Goal: Task Accomplishment & Management: Manage account settings

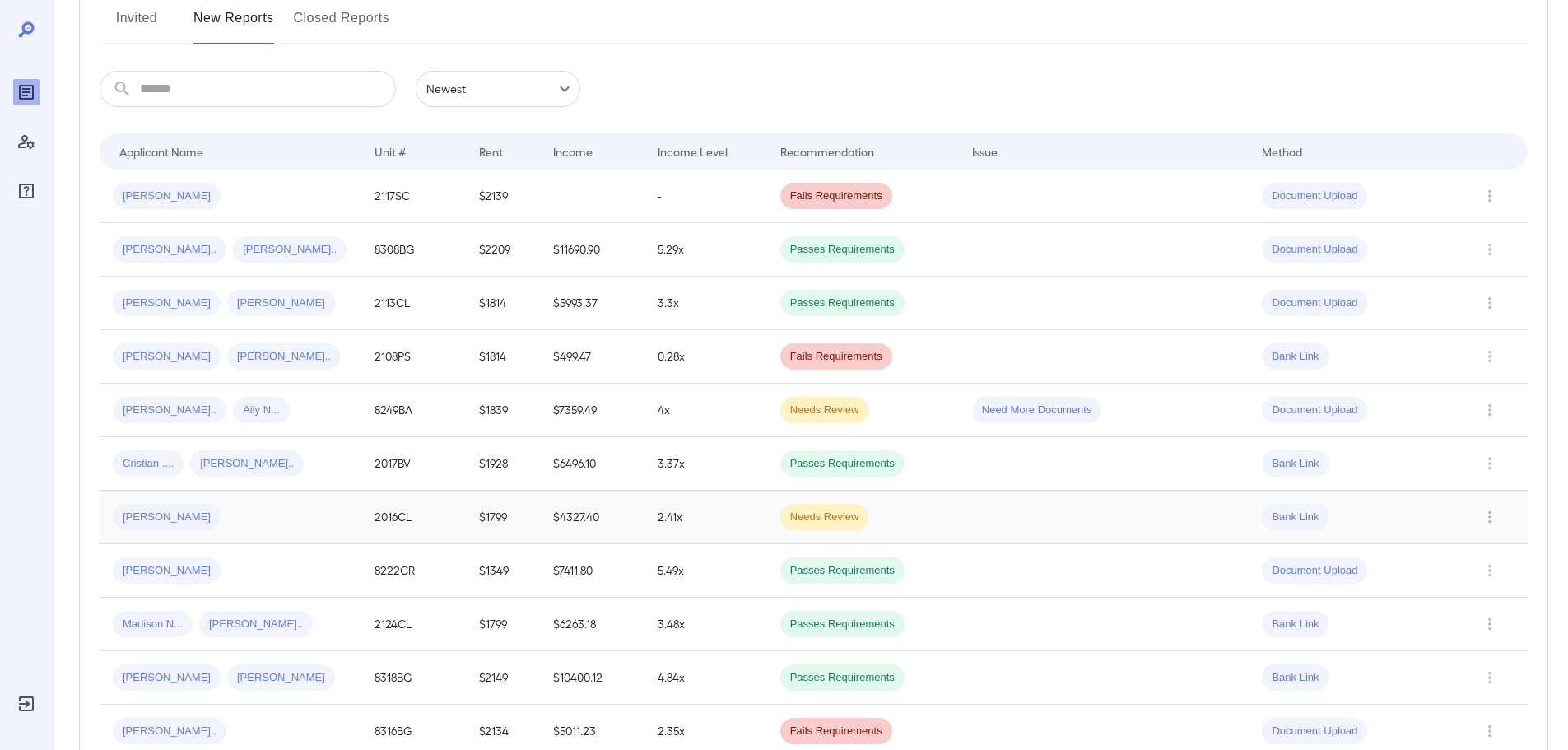
scroll to position [247, 0]
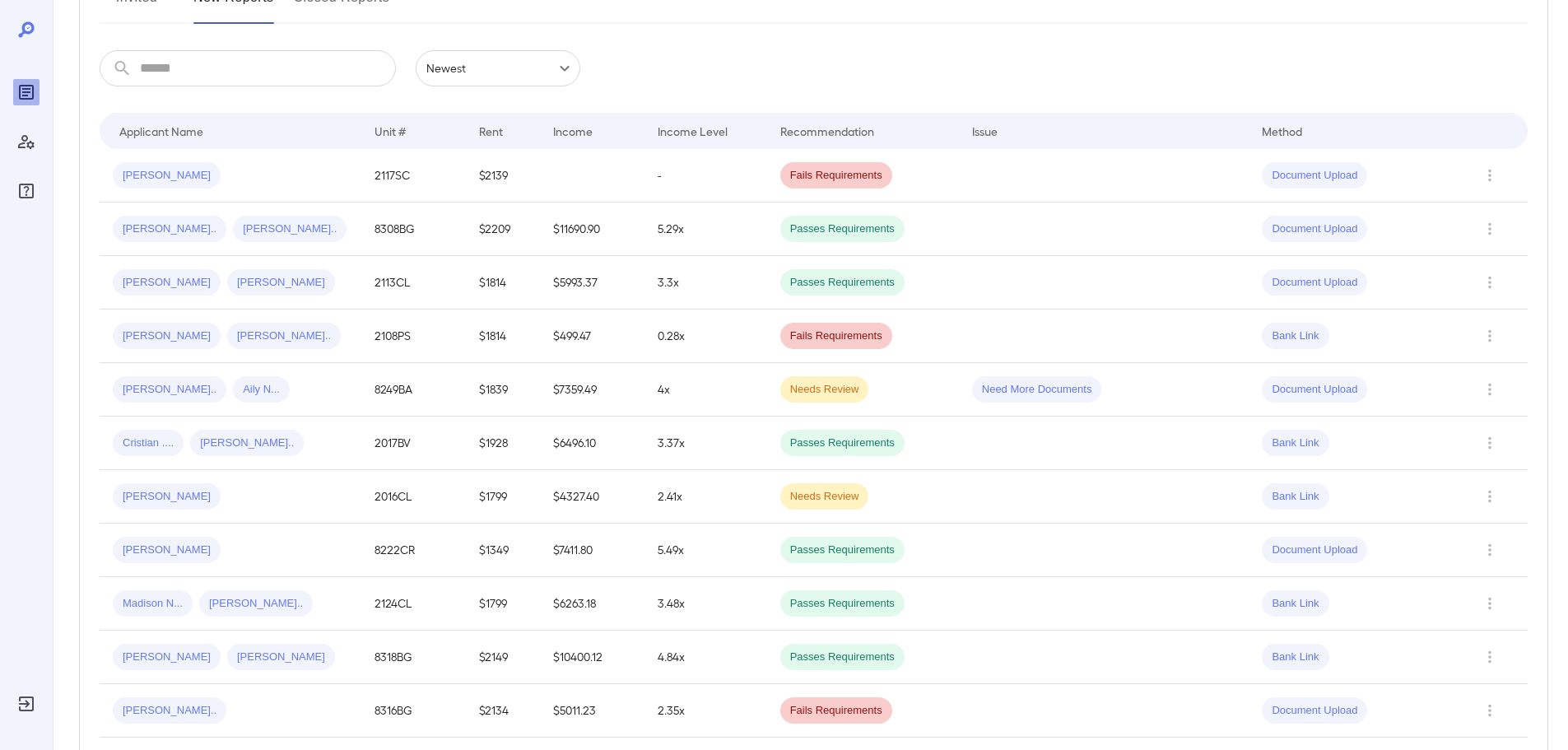
click at [307, 503] on div "[PERSON_NAME]" at bounding box center [231, 495] width 236 height 26
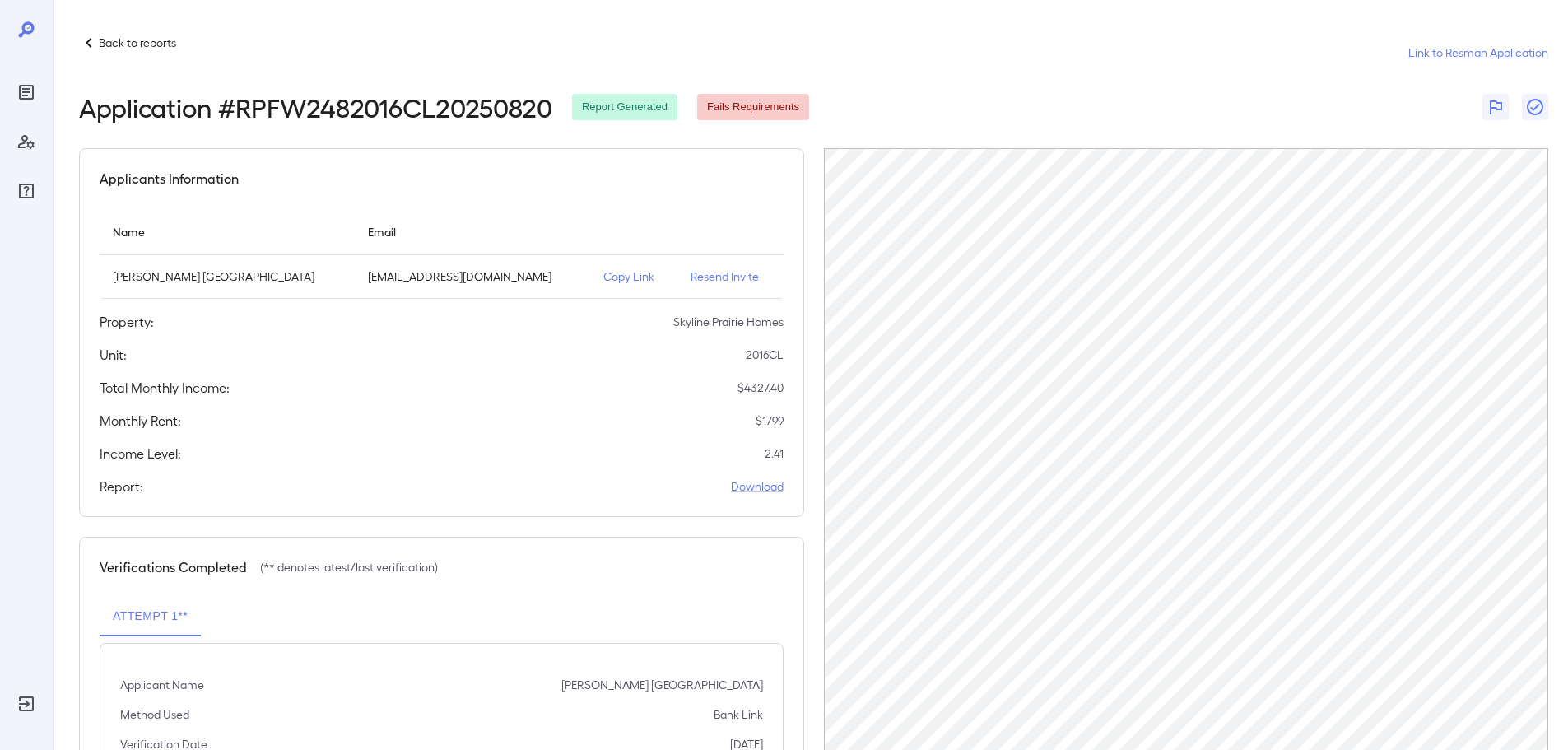
click at [153, 42] on p "Back to reports" at bounding box center [137, 43] width 78 height 17
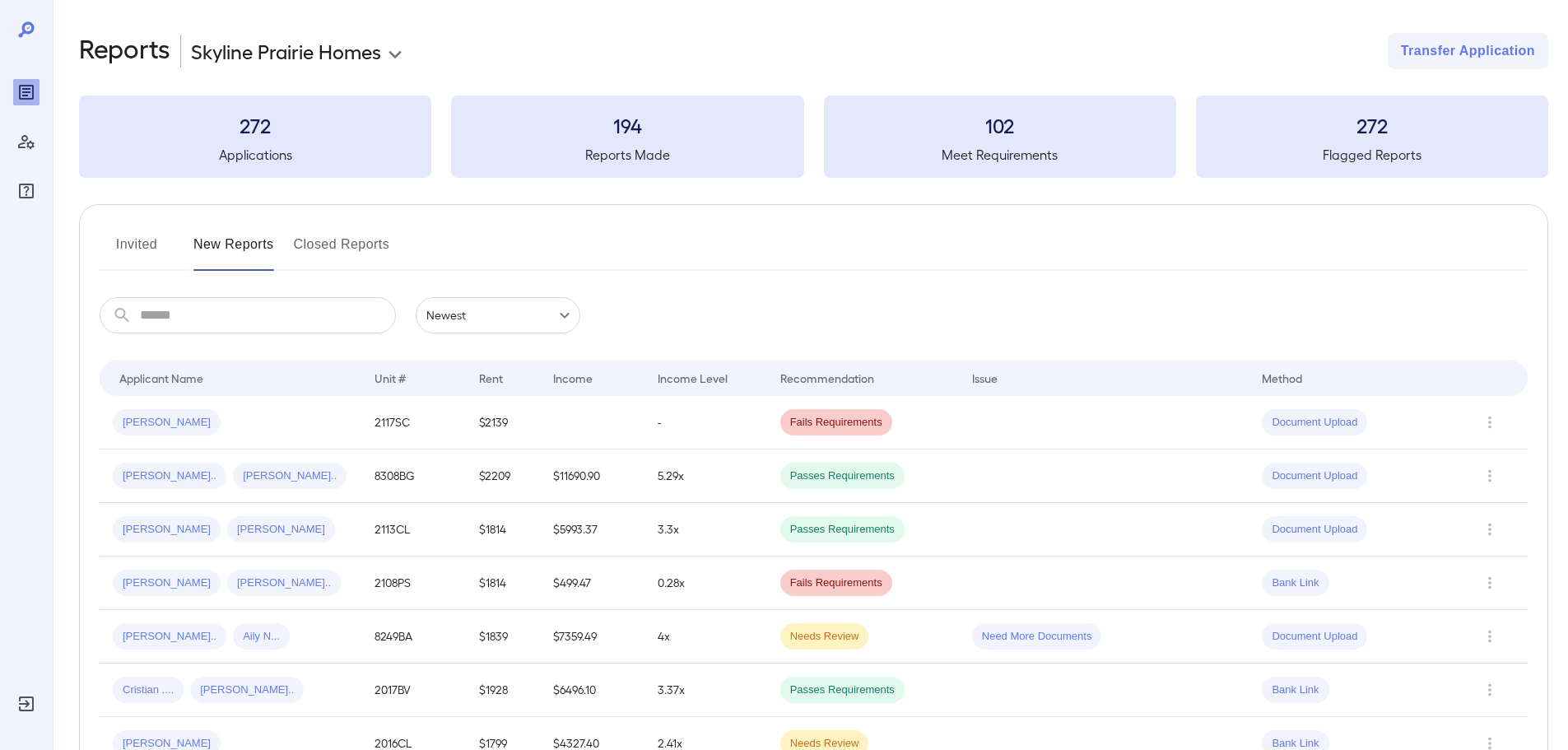
click at [30, 85] on icon "Reports" at bounding box center [25, 91] width 15 height 15
click at [135, 235] on button "Invited" at bounding box center [136, 251] width 74 height 40
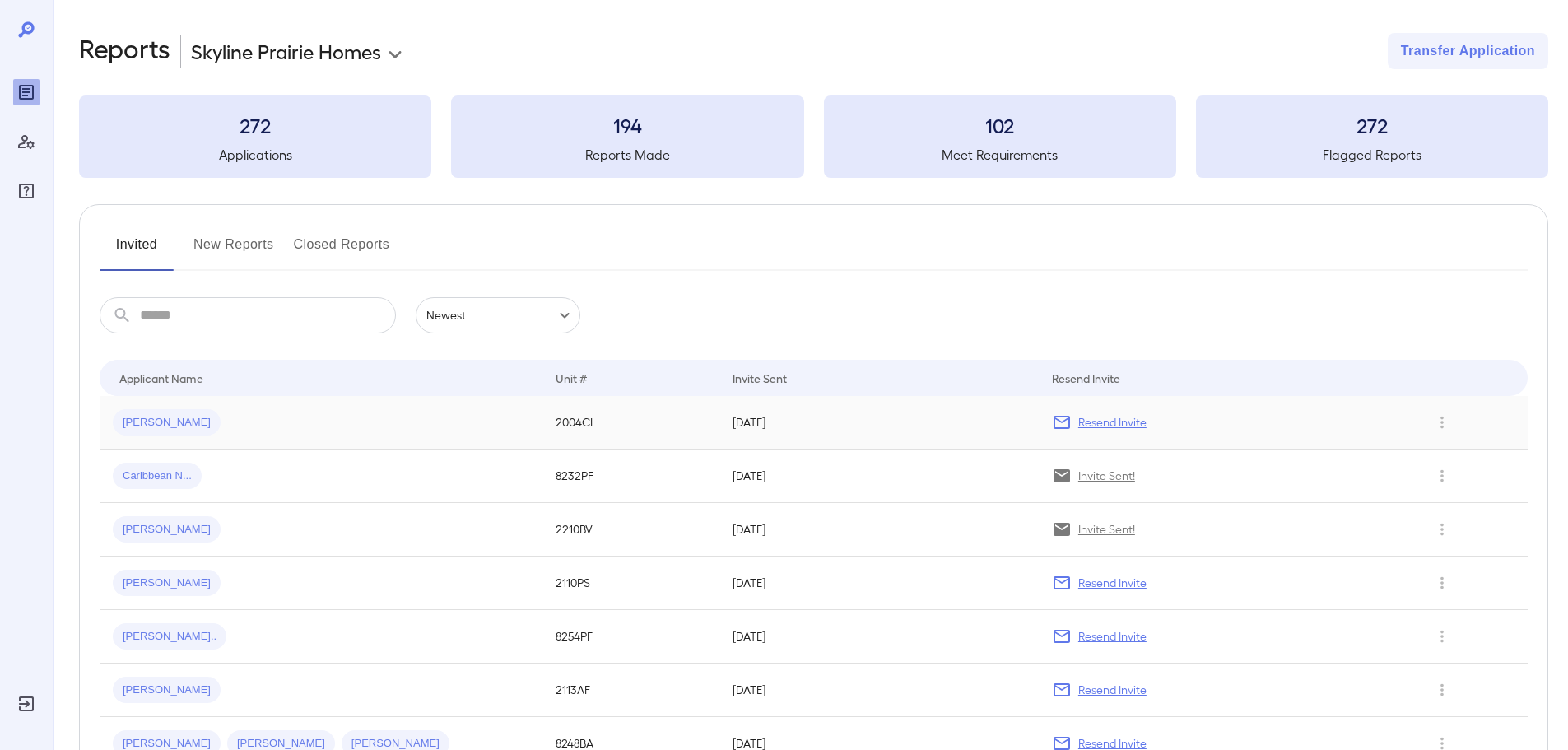
click at [1118, 416] on p "Resend Invite" at bounding box center [1112, 421] width 68 height 17
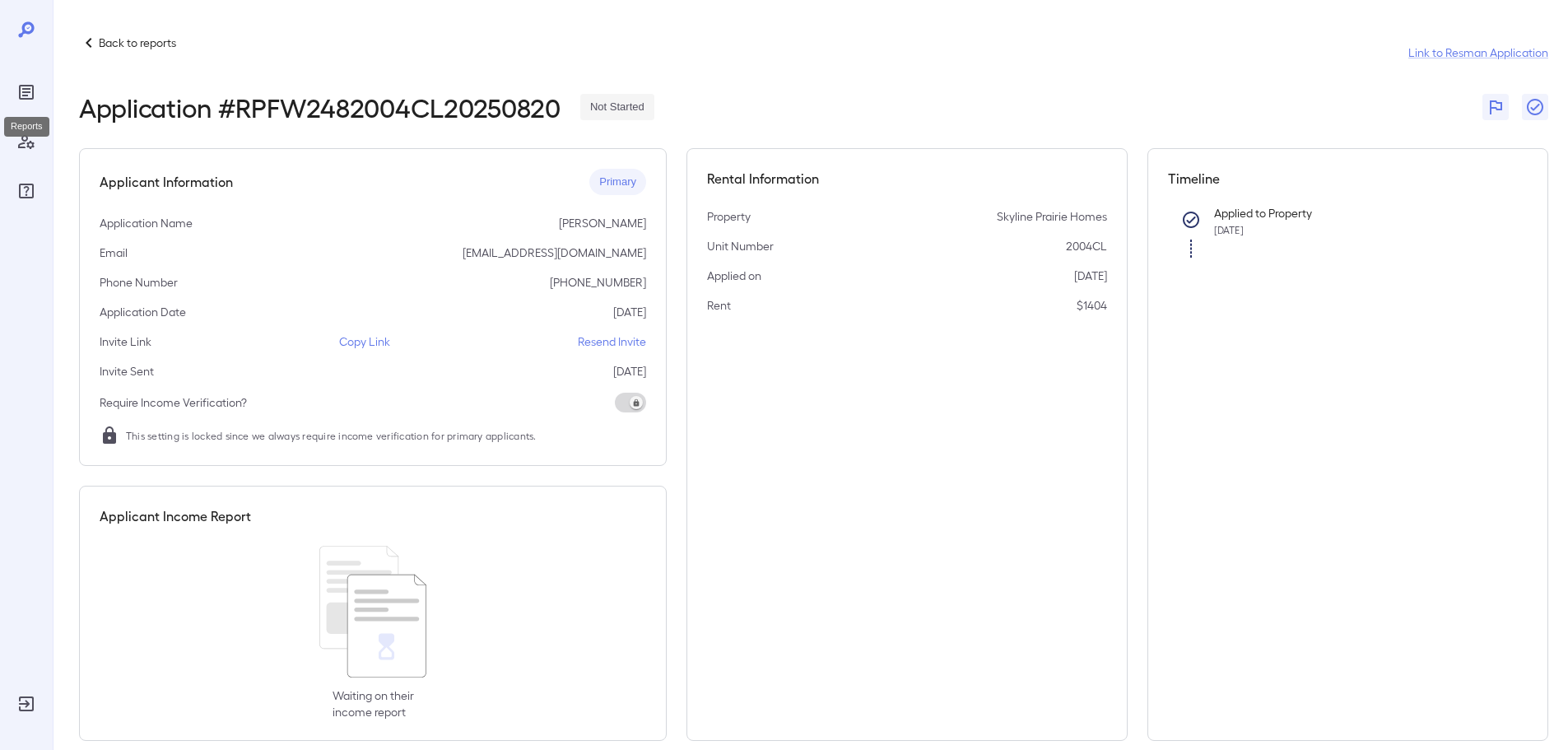
click at [28, 101] on icon "Reports" at bounding box center [26, 92] width 19 height 19
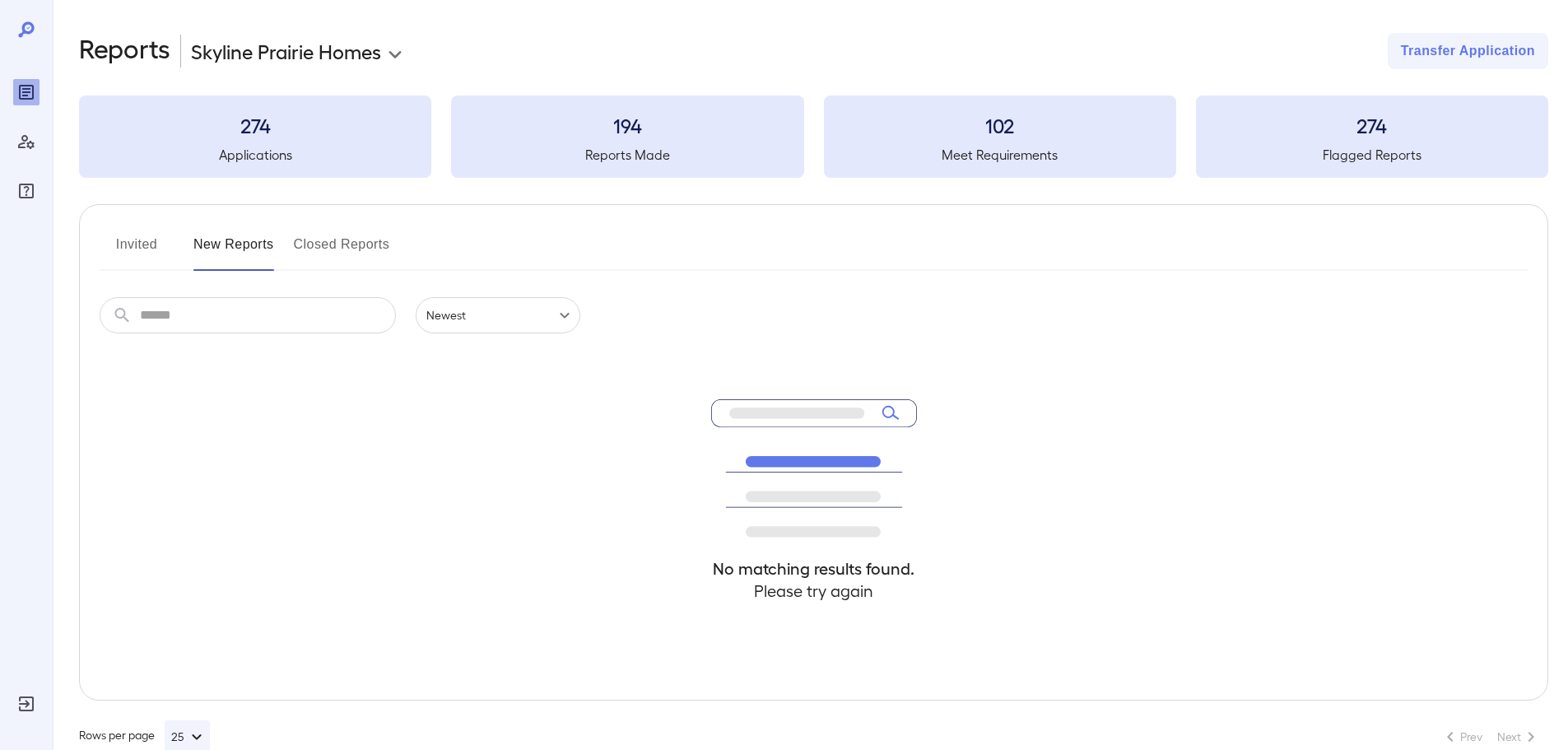
click at [139, 248] on button "Invited" at bounding box center [136, 251] width 74 height 40
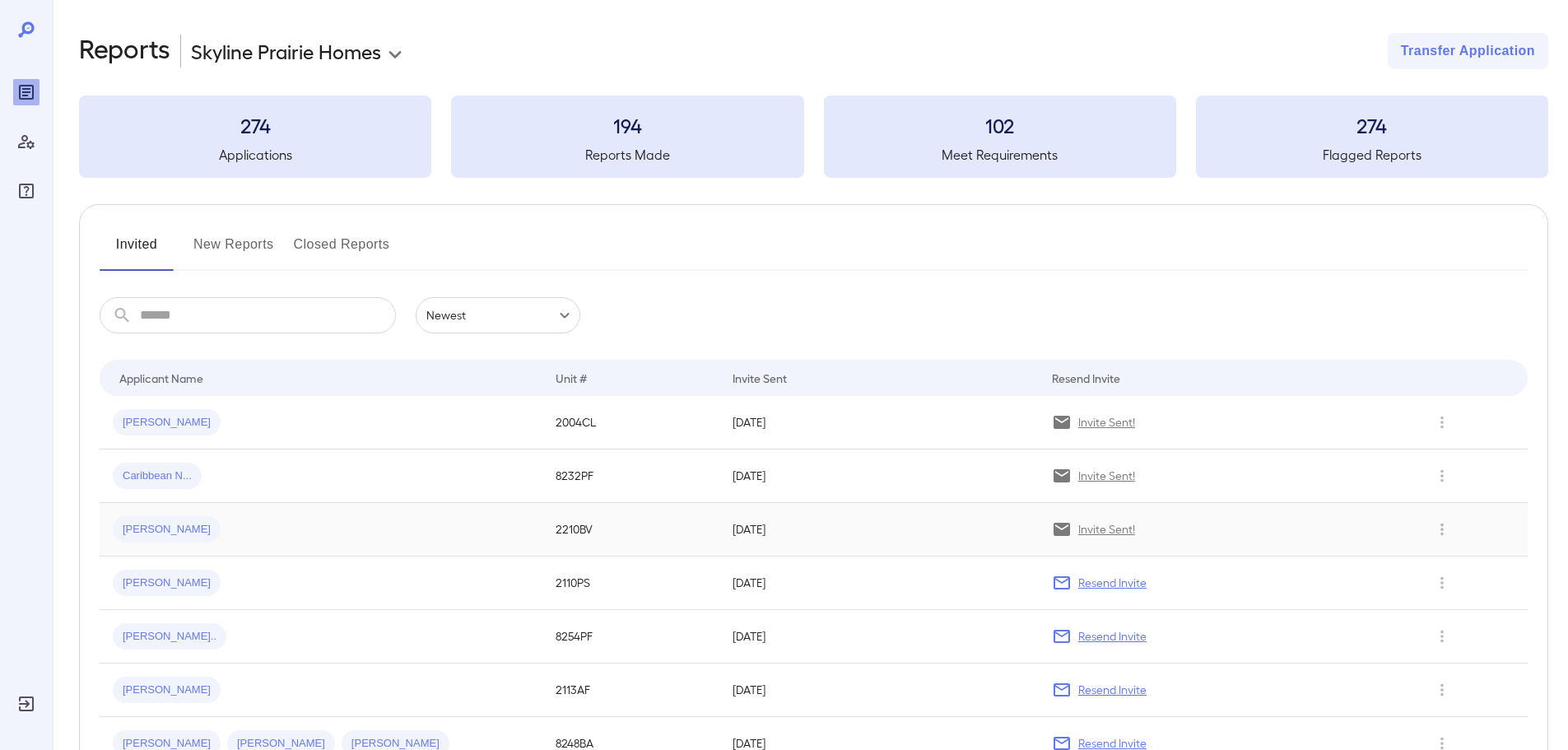
click at [217, 543] on td "[PERSON_NAME]" at bounding box center [320, 529] width 443 height 54
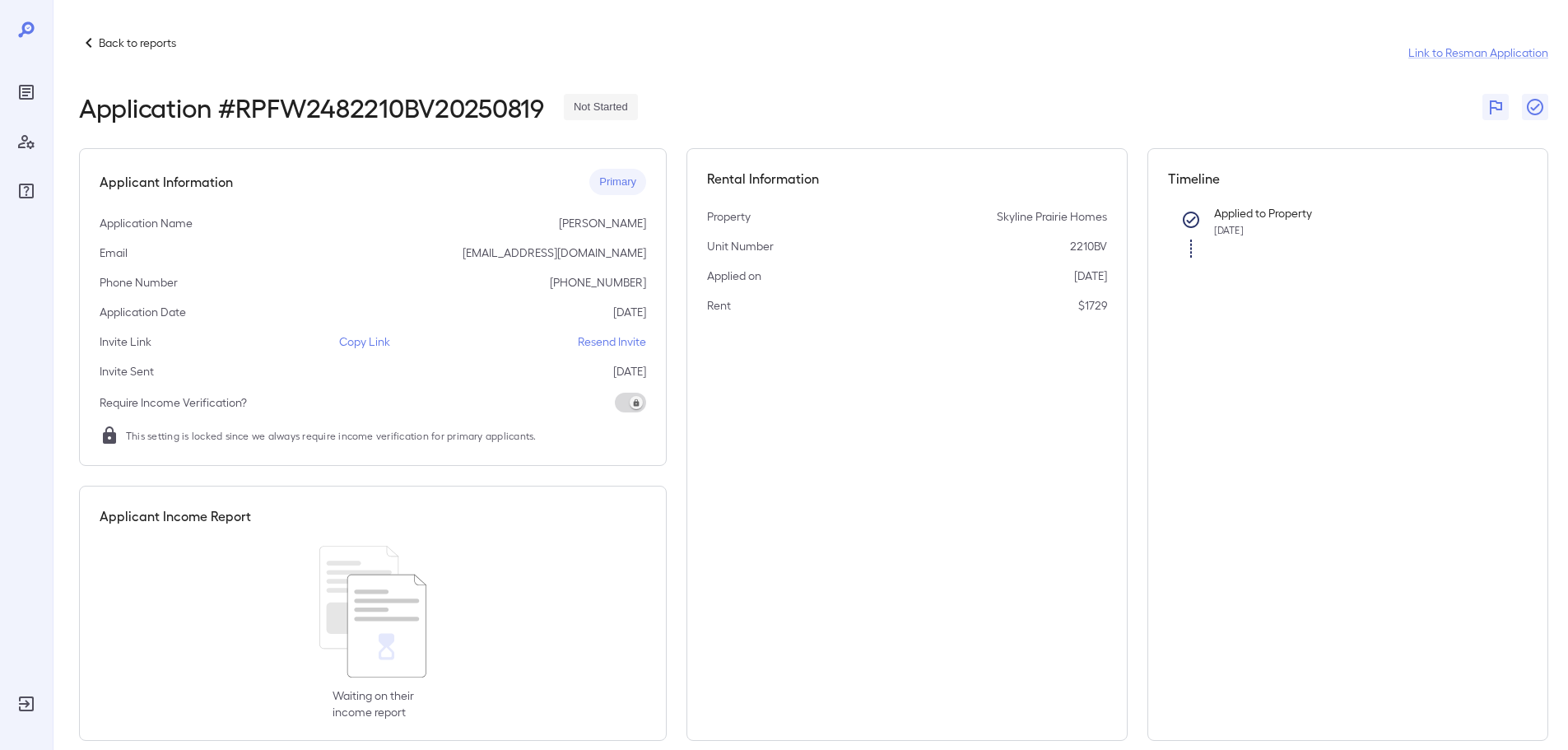
click at [369, 345] on p "Copy Link" at bounding box center [364, 341] width 51 height 17
click at [34, 94] on icon "Reports" at bounding box center [25, 91] width 15 height 15
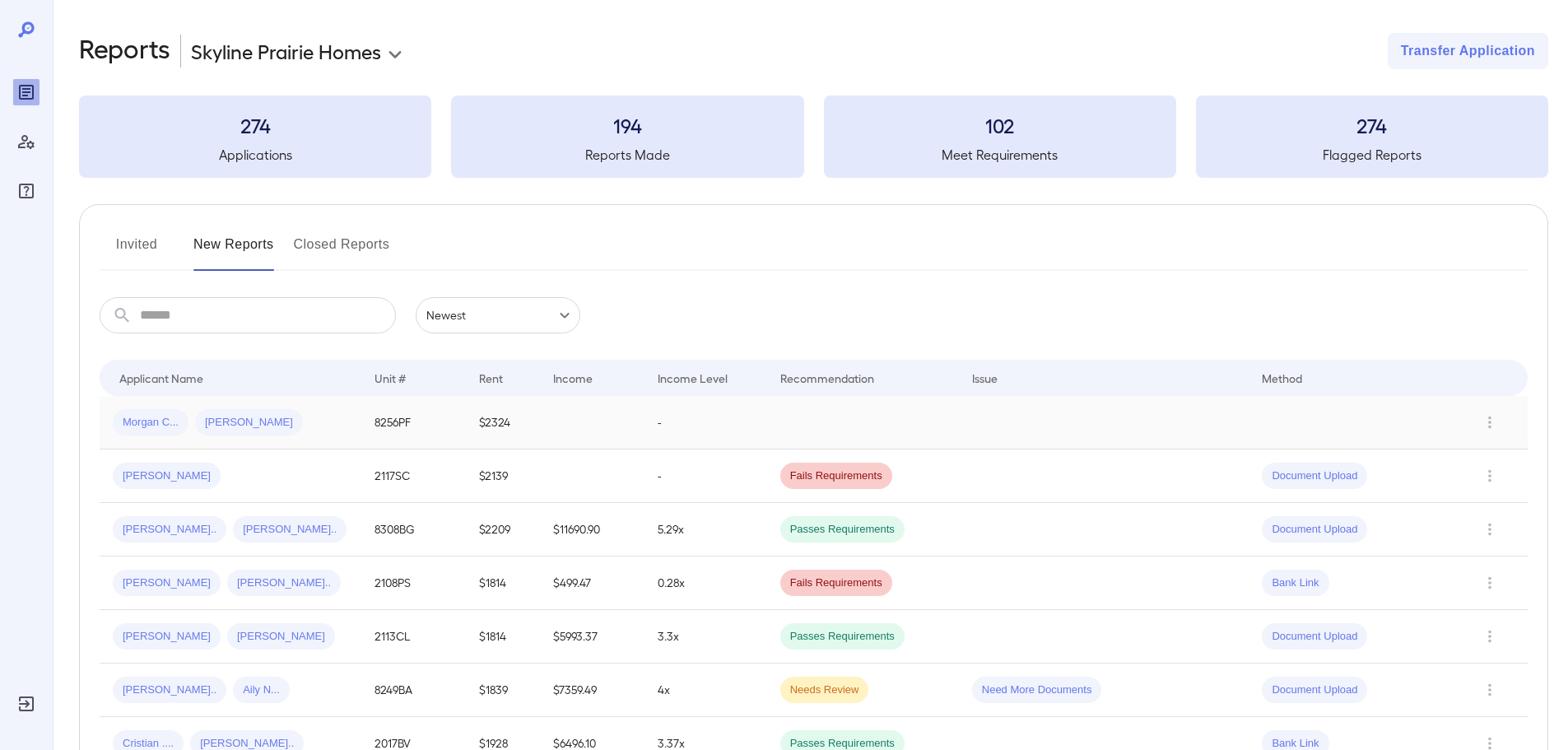
click at [311, 430] on div "Morgan C... [PERSON_NAME]" at bounding box center [231, 421] width 236 height 26
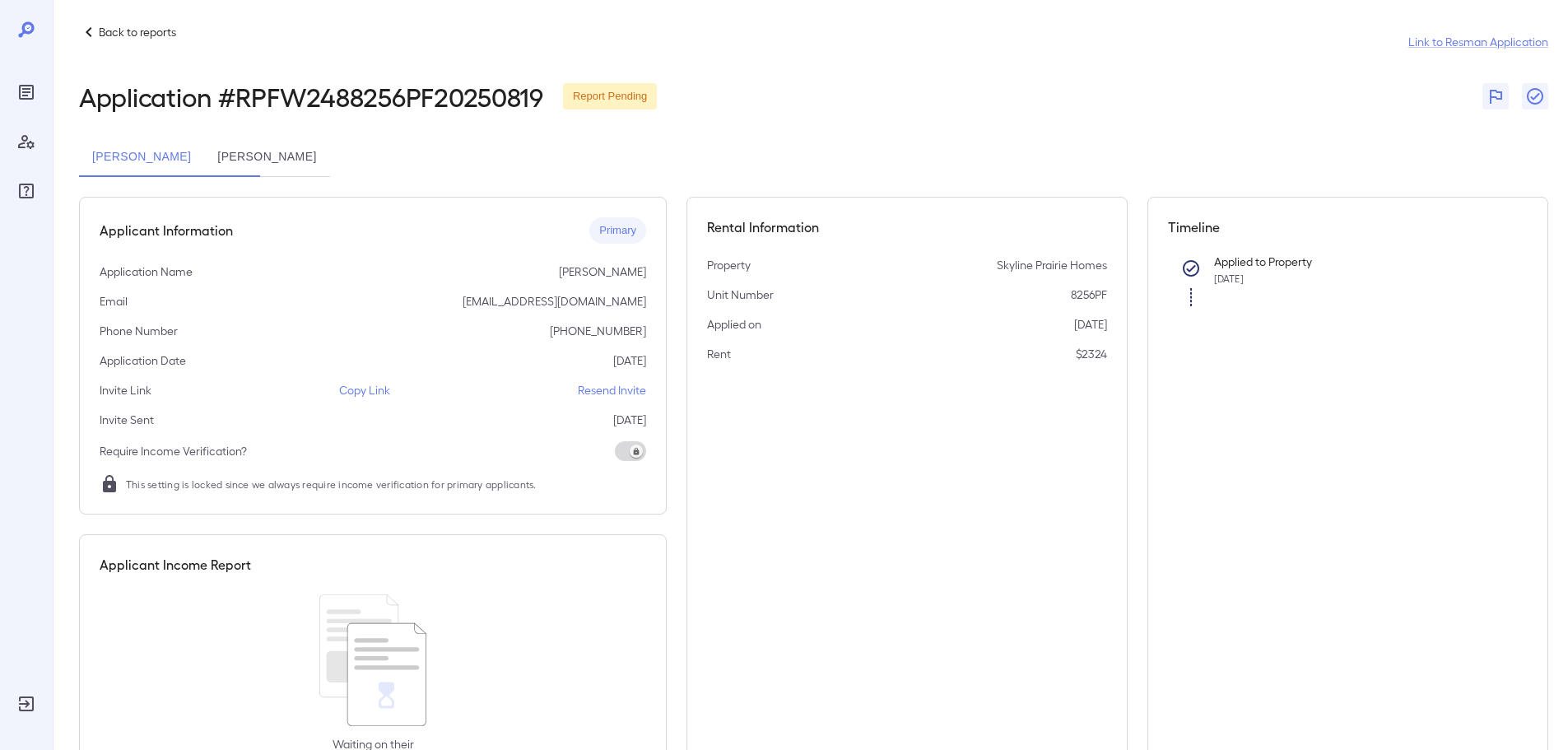
scroll to position [83, 0]
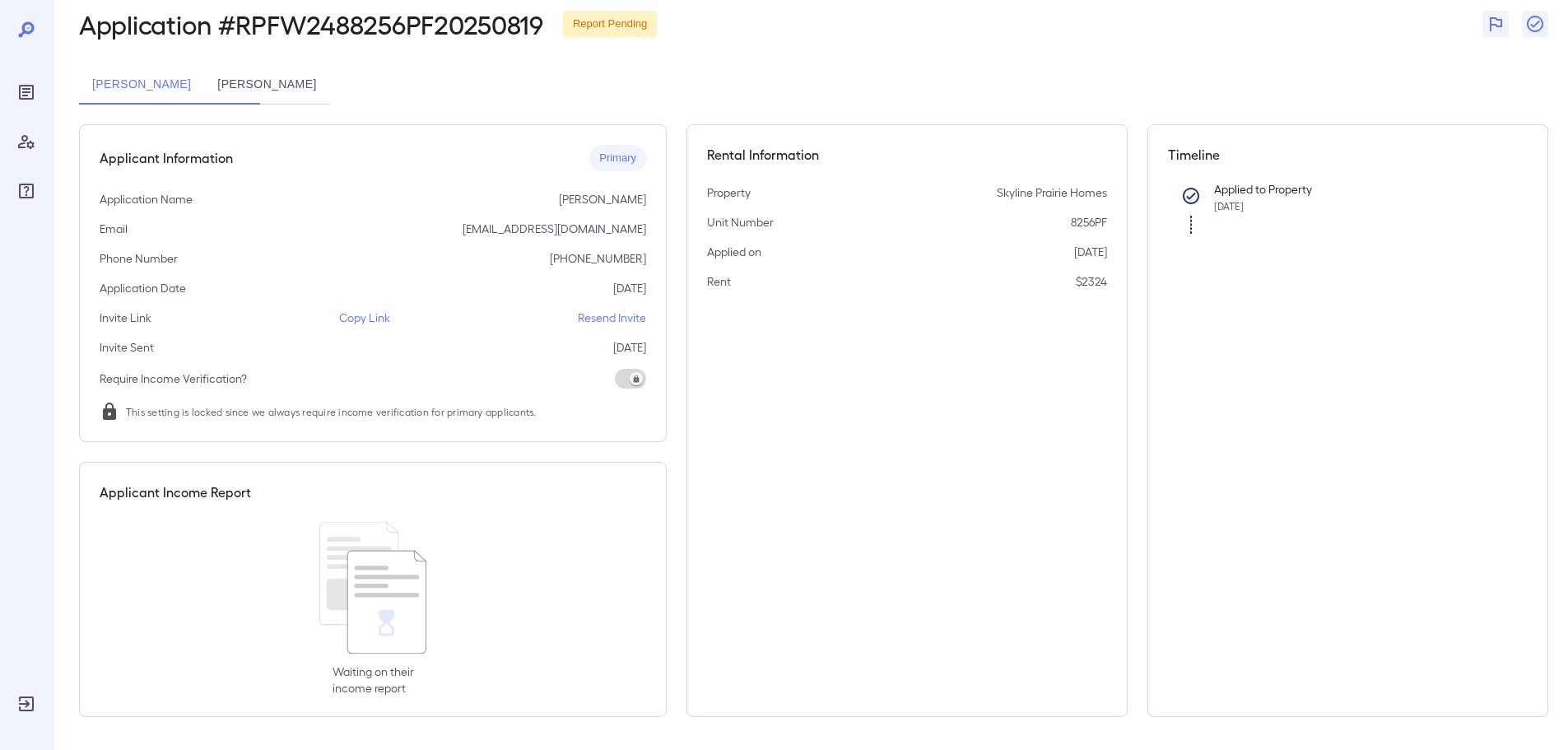
click at [329, 89] on button "[PERSON_NAME]" at bounding box center [267, 85] width 126 height 40
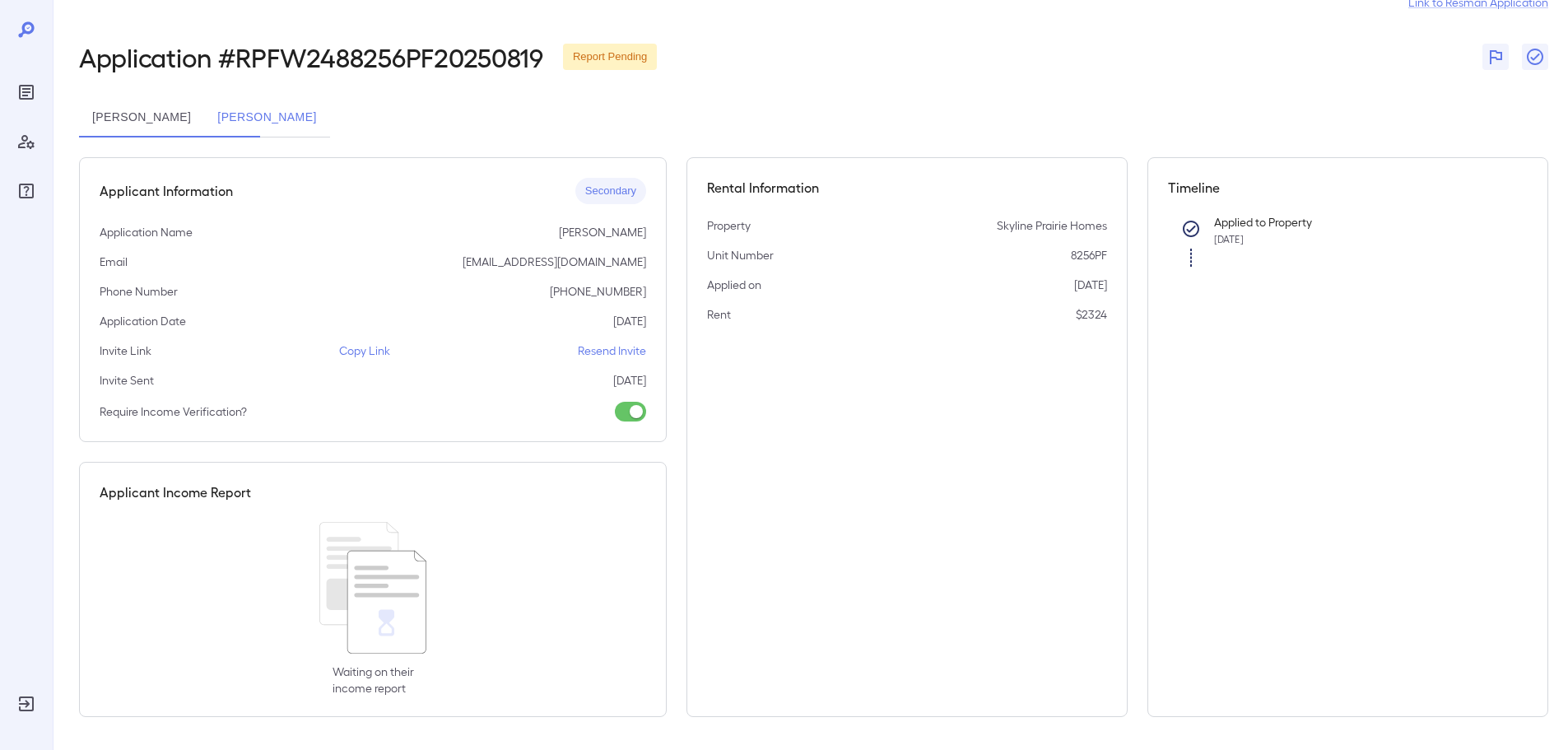
scroll to position [51, 0]
click at [158, 121] on button "[PERSON_NAME]" at bounding box center [141, 118] width 126 height 40
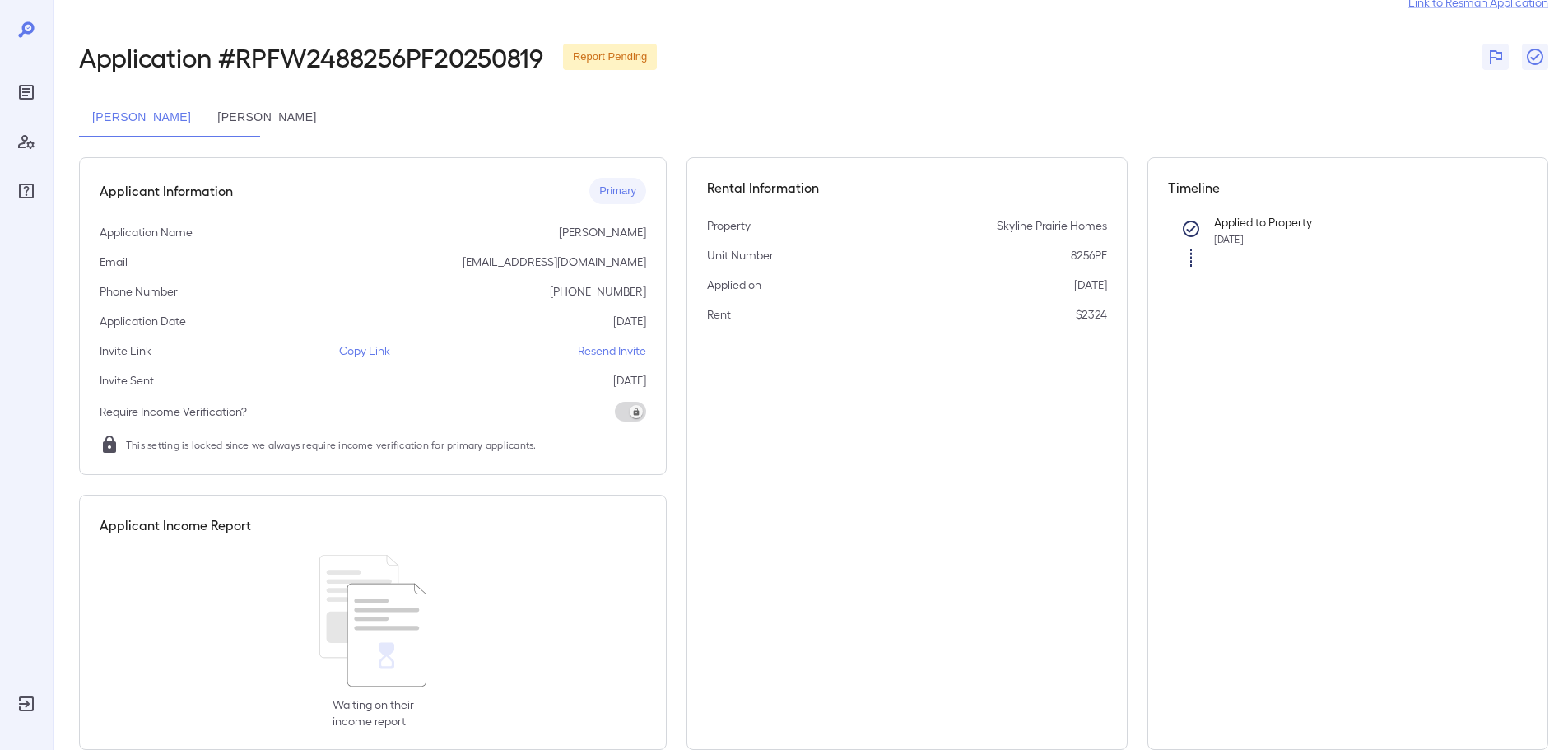
click at [319, 125] on button "[PERSON_NAME]" at bounding box center [267, 118] width 126 height 40
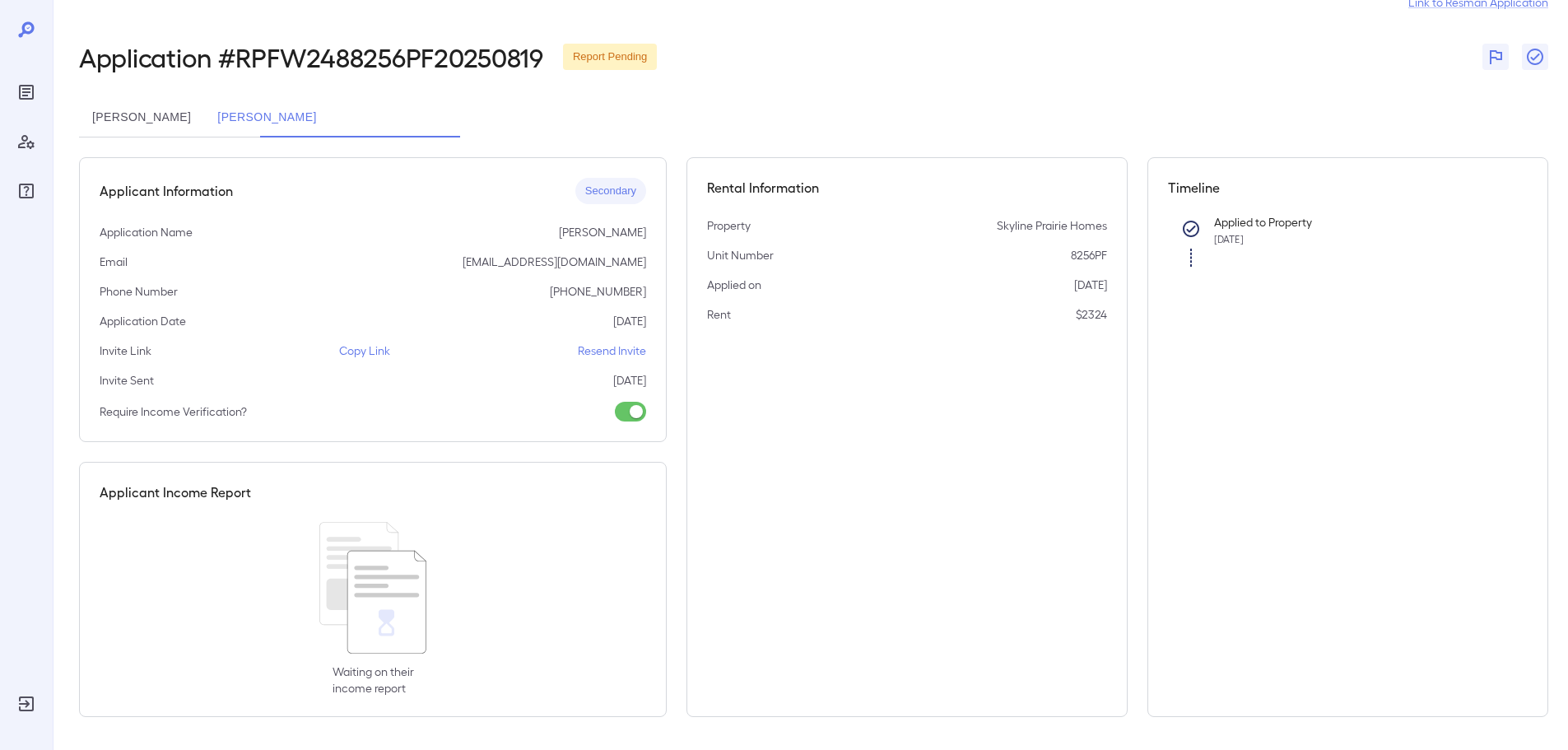
click at [204, 125] on button "[PERSON_NAME]" at bounding box center [141, 118] width 126 height 40
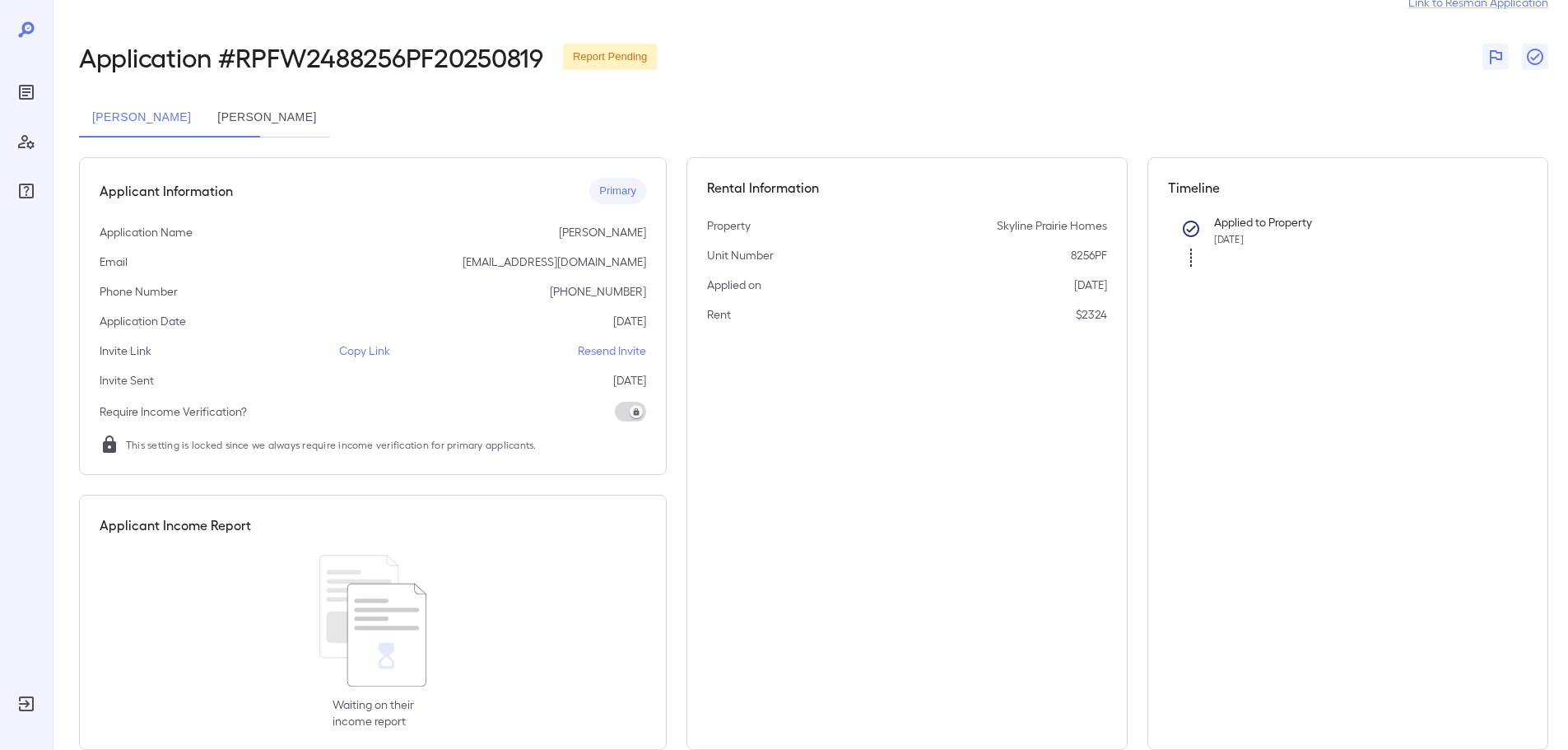
click at [22, 85] on icon "Reports" at bounding box center [25, 91] width 15 height 15
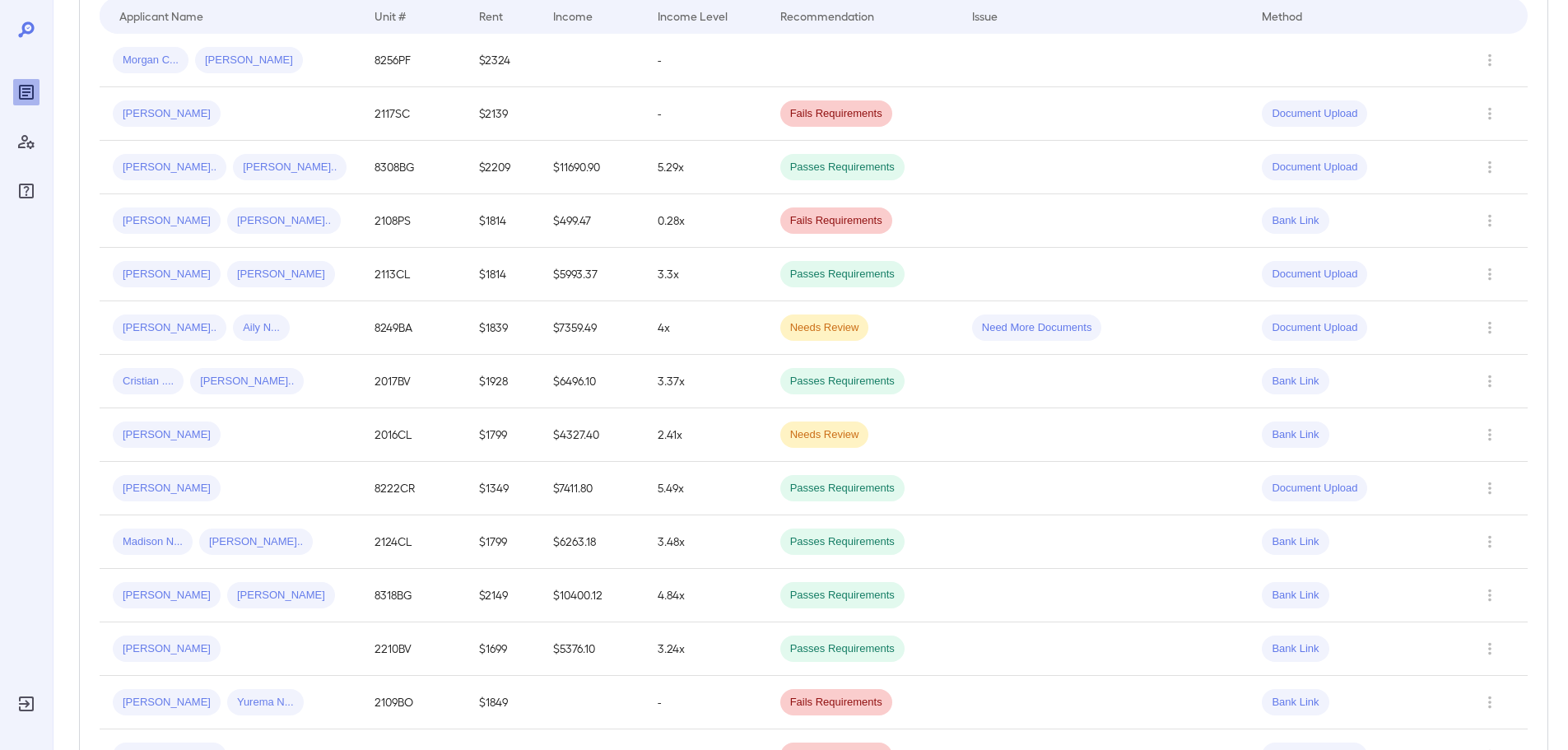
scroll to position [366, 0]
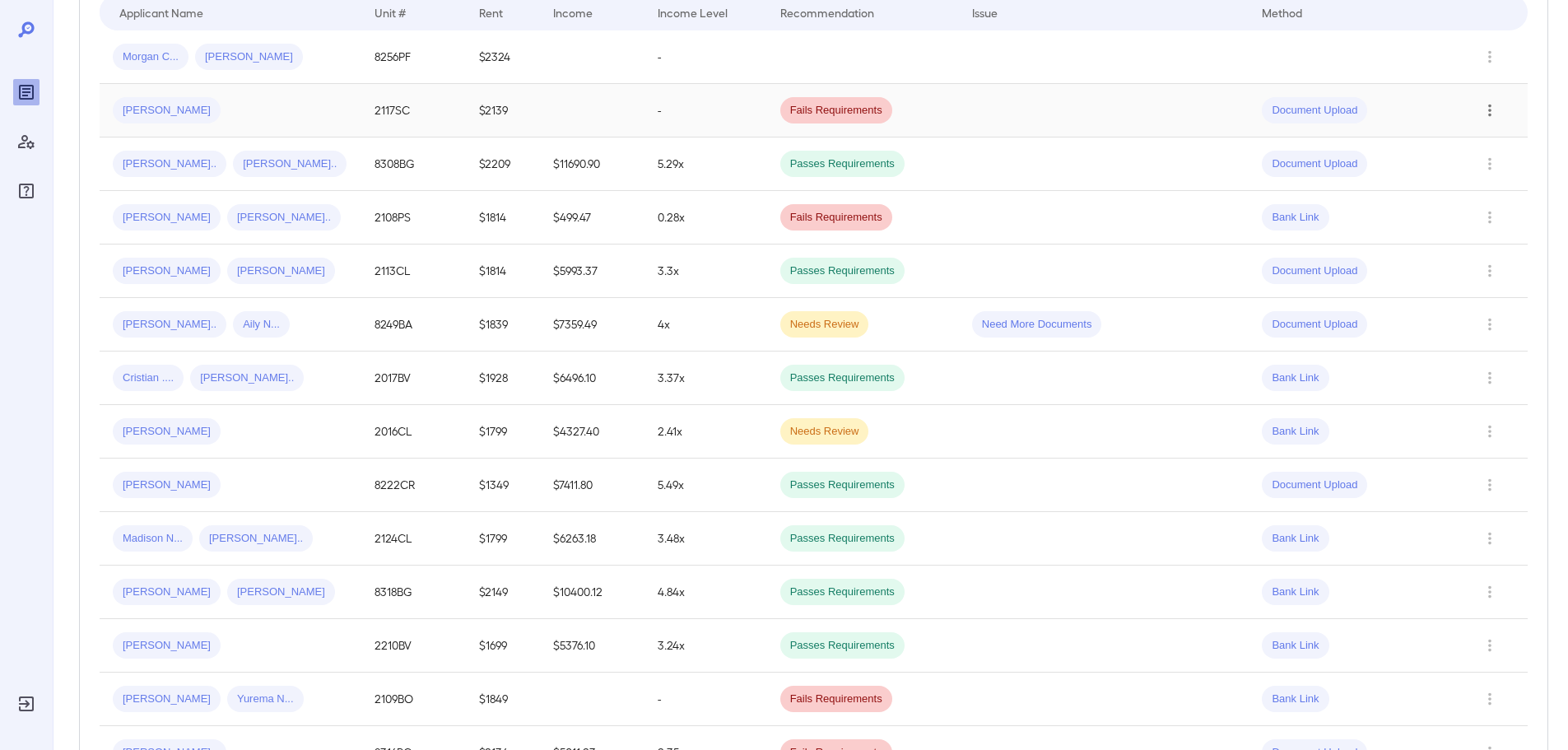
click at [1488, 115] on icon "Row Actions" at bounding box center [1490, 110] width 18 height 19
click at [1471, 229] on li "Close Report" at bounding box center [1503, 222] width 130 height 26
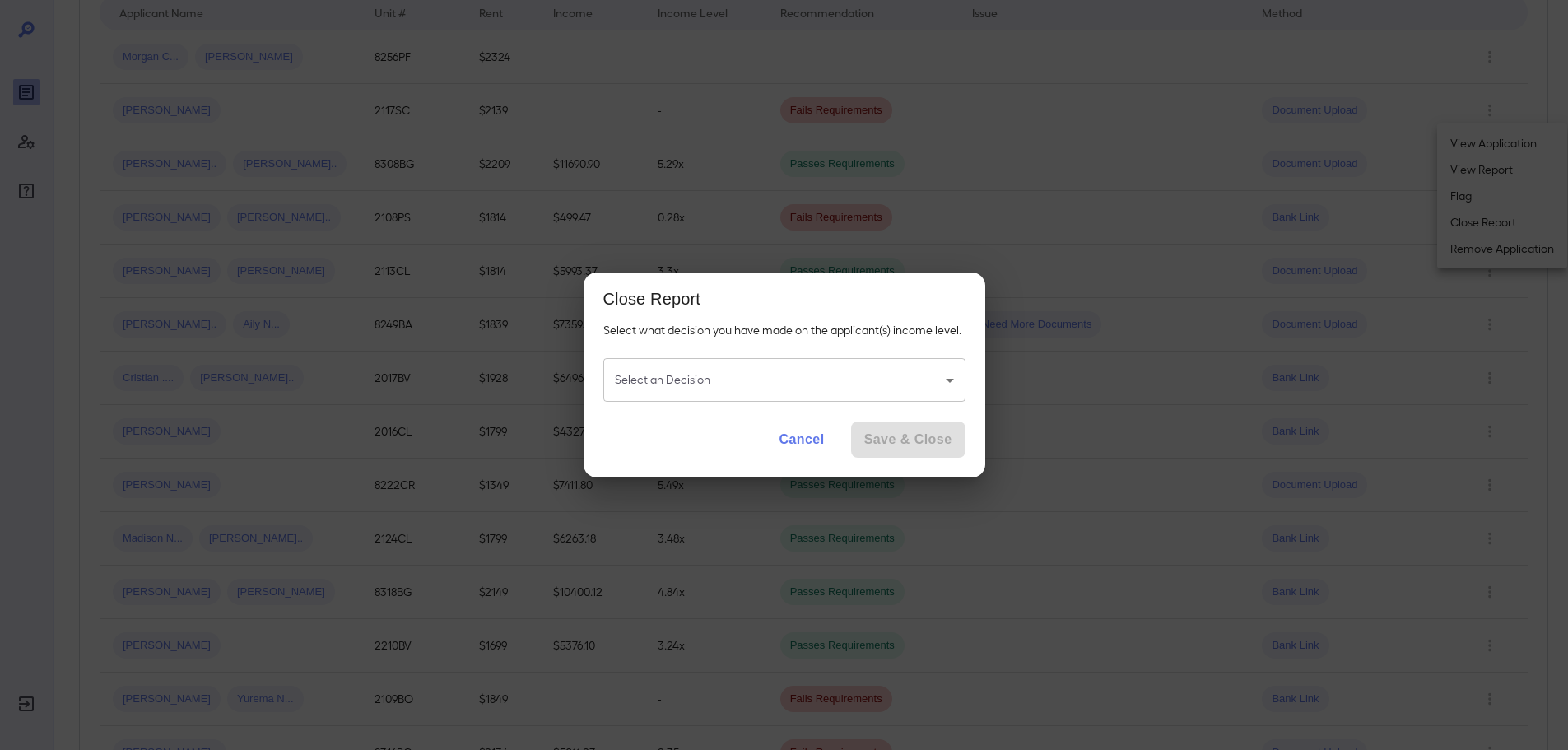
click at [878, 377] on body "**********" at bounding box center [784, 9] width 1568 height 750
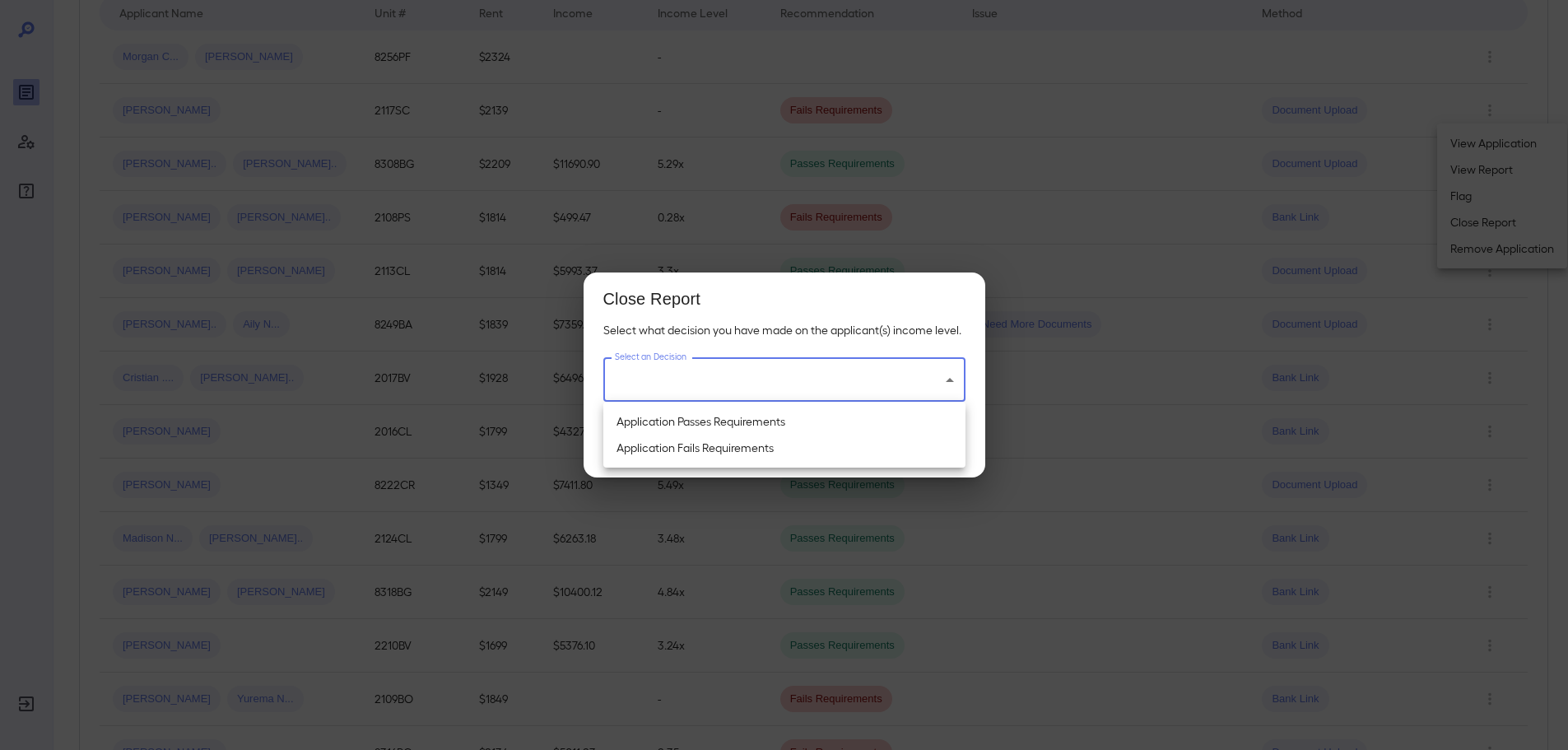
click at [826, 424] on li "Application Passes Requirements" at bounding box center [784, 421] width 362 height 26
type input "**********"
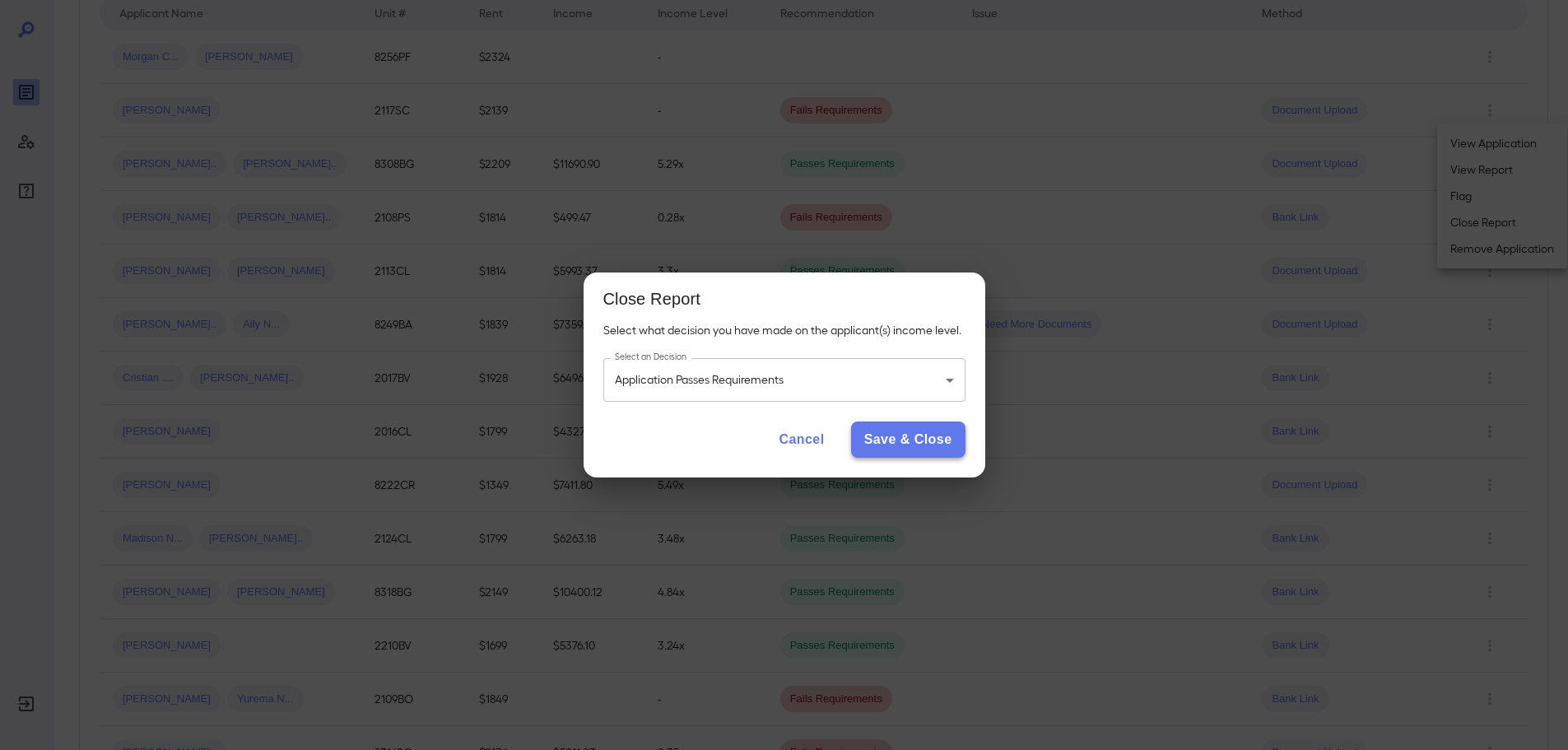
click at [893, 435] on button "Save & Close" at bounding box center [909, 439] width 115 height 36
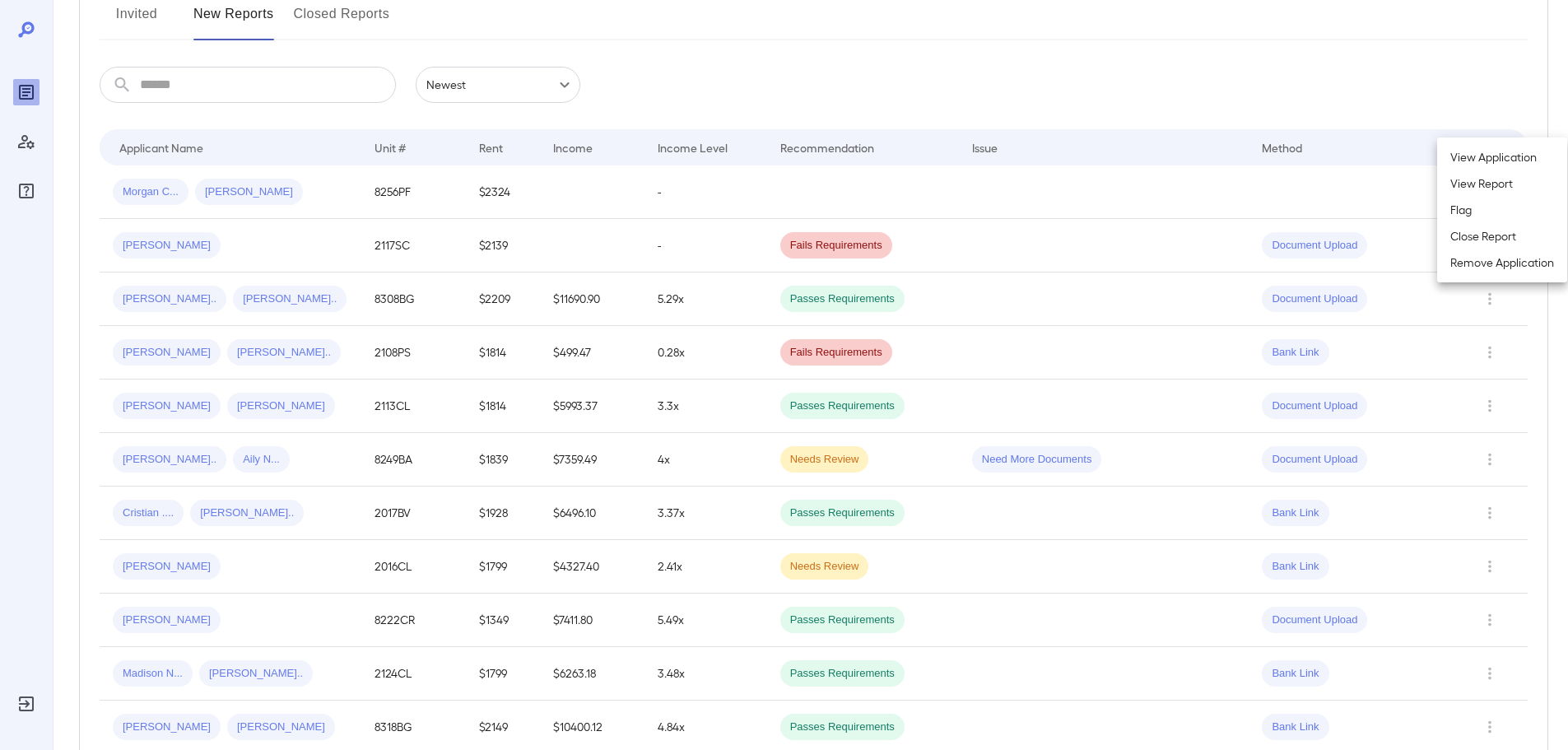
scroll to position [0, 0]
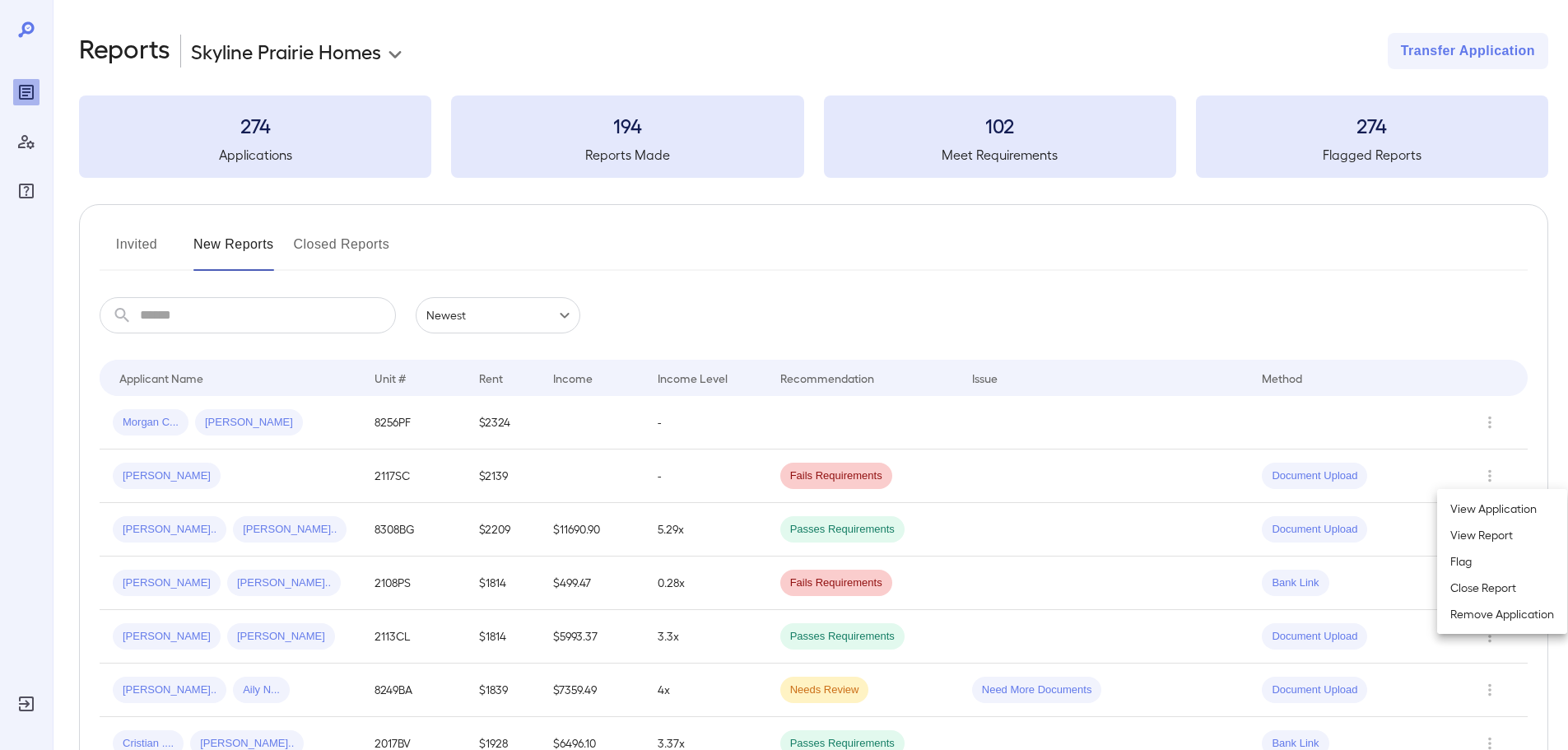
click at [221, 164] on div at bounding box center [784, 375] width 1568 height 750
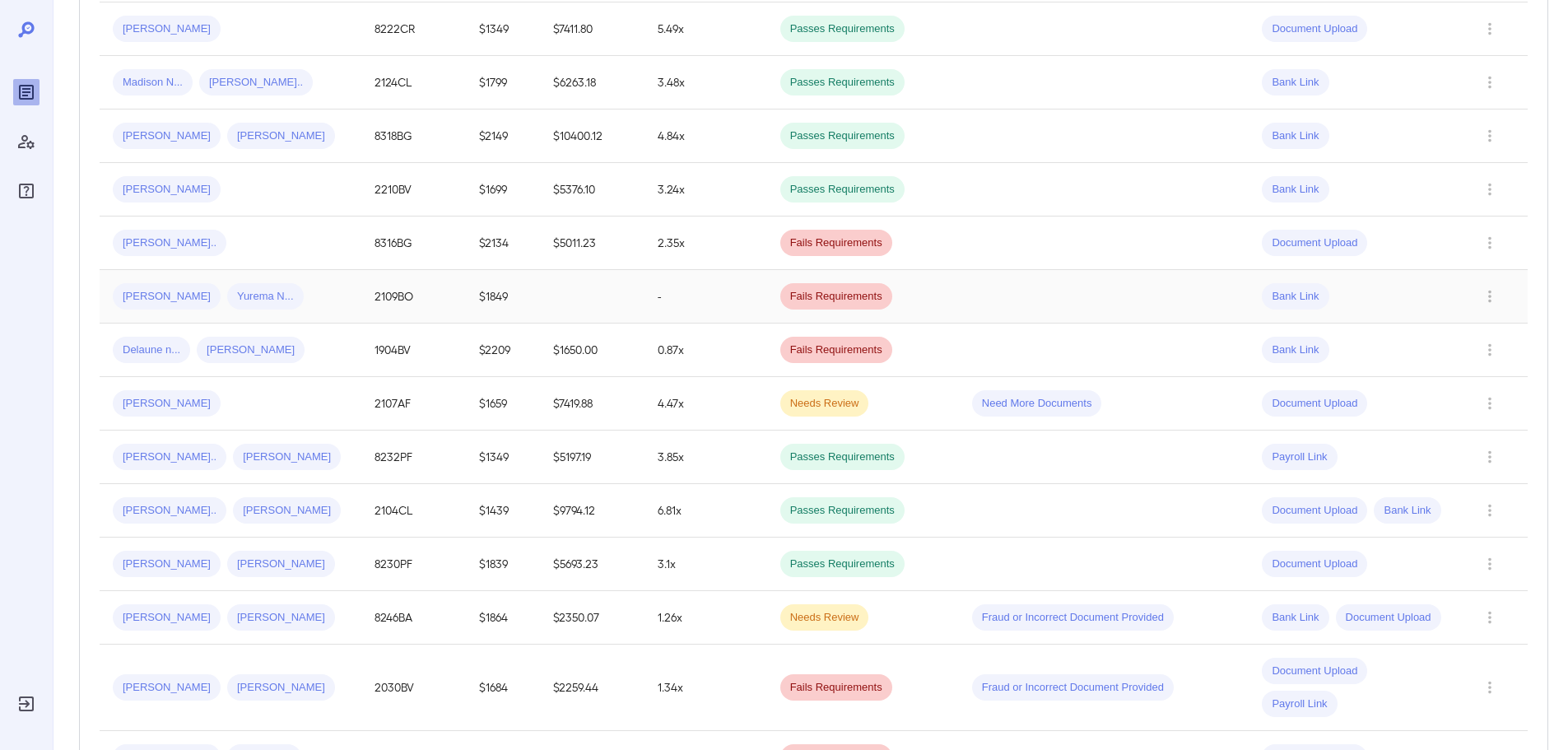
scroll to position [995, 0]
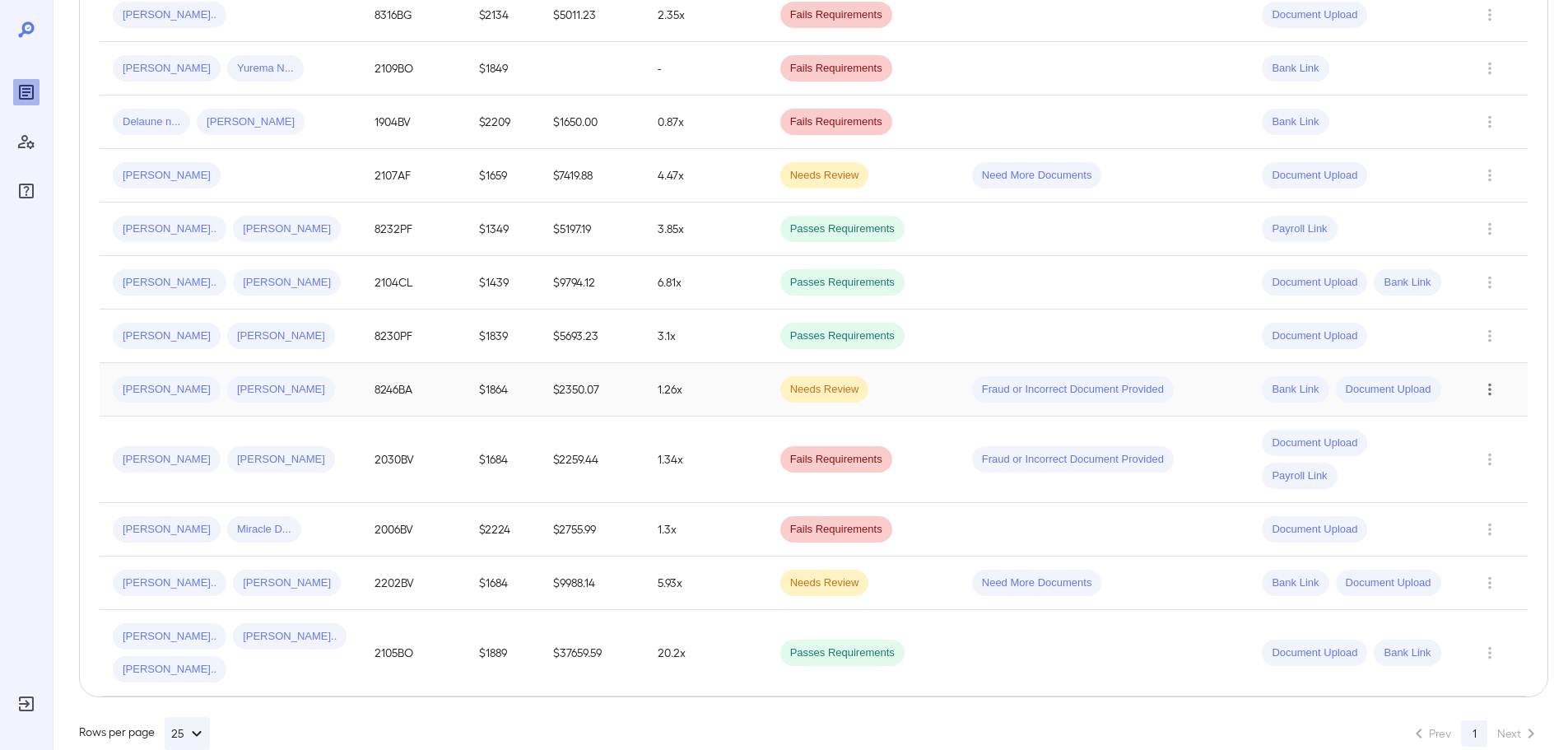
click at [1496, 381] on icon "Row Actions" at bounding box center [1490, 389] width 18 height 19
click at [1490, 501] on li "Close Report" at bounding box center [1503, 501] width 130 height 26
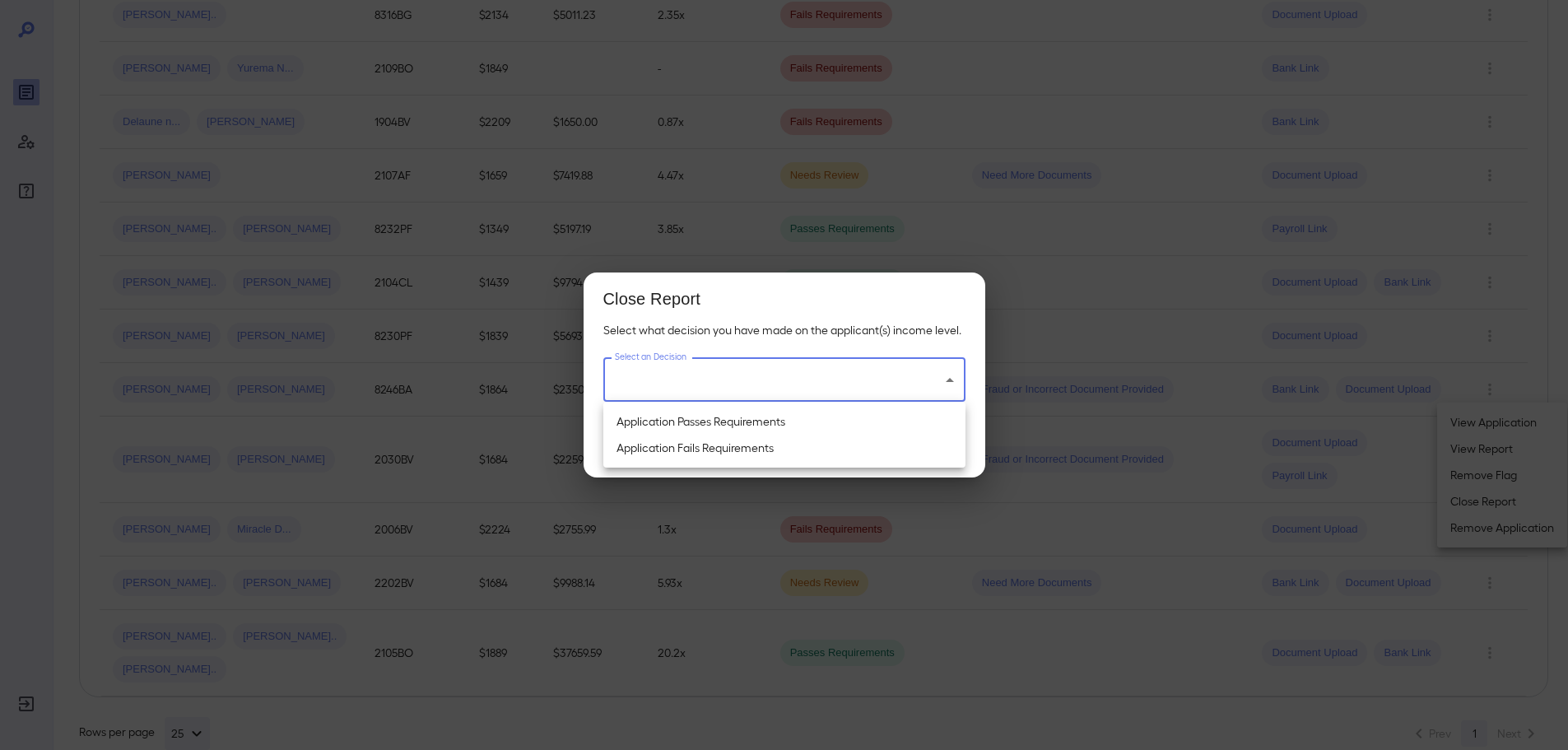
click at [695, 417] on li "Application Passes Requirements" at bounding box center [784, 421] width 362 height 26
type input "**********"
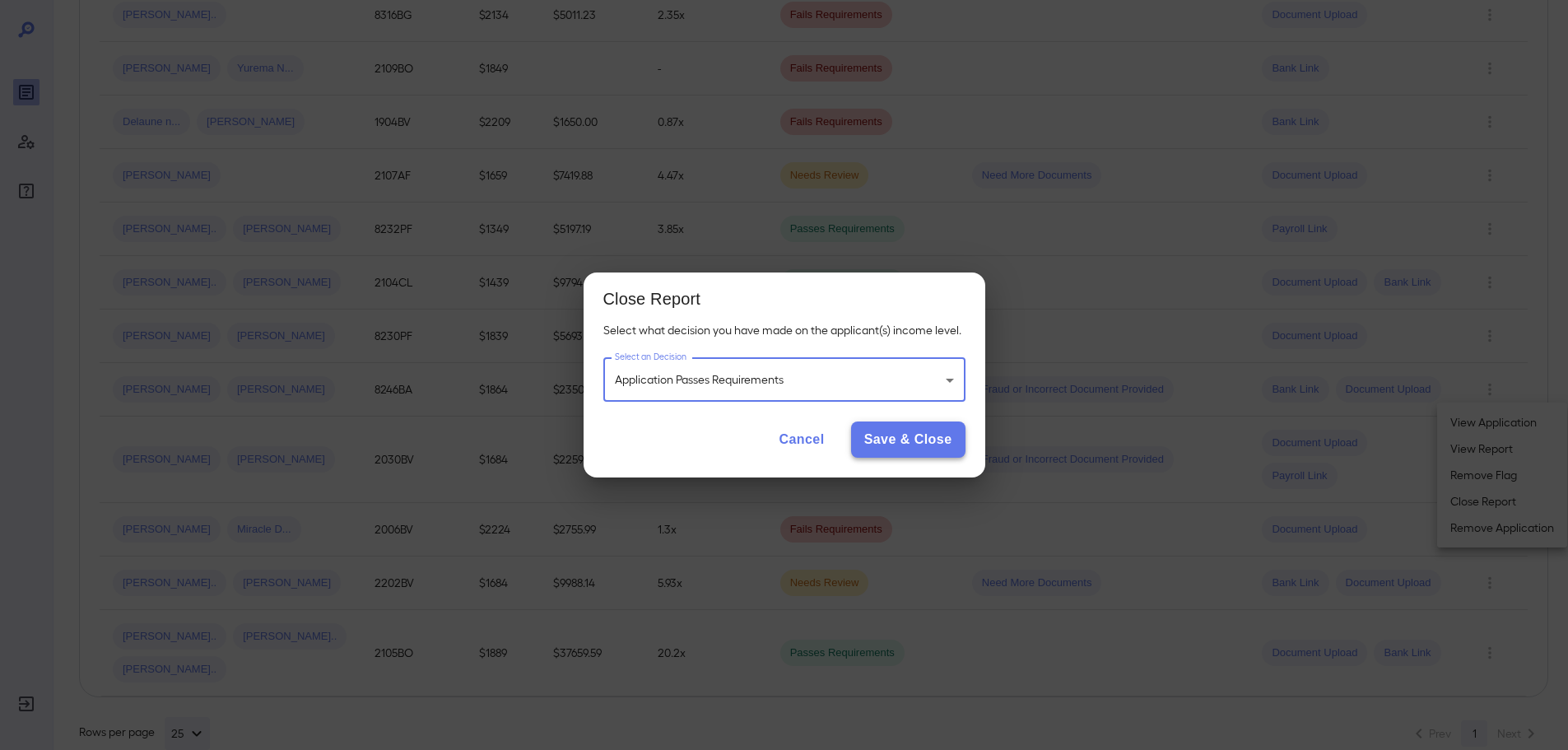
click at [916, 444] on button "Save & Close" at bounding box center [909, 439] width 115 height 36
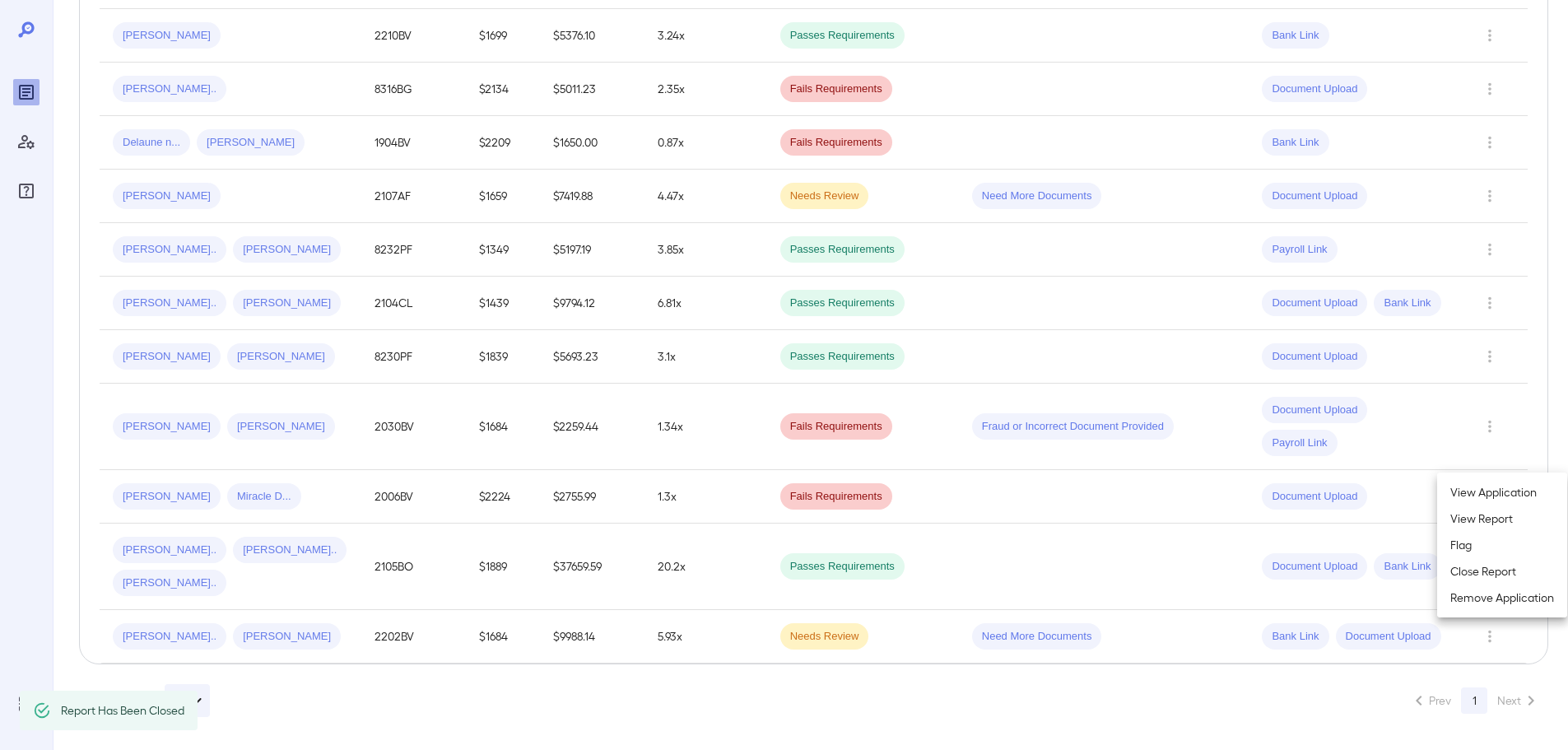
scroll to position [942, 0]
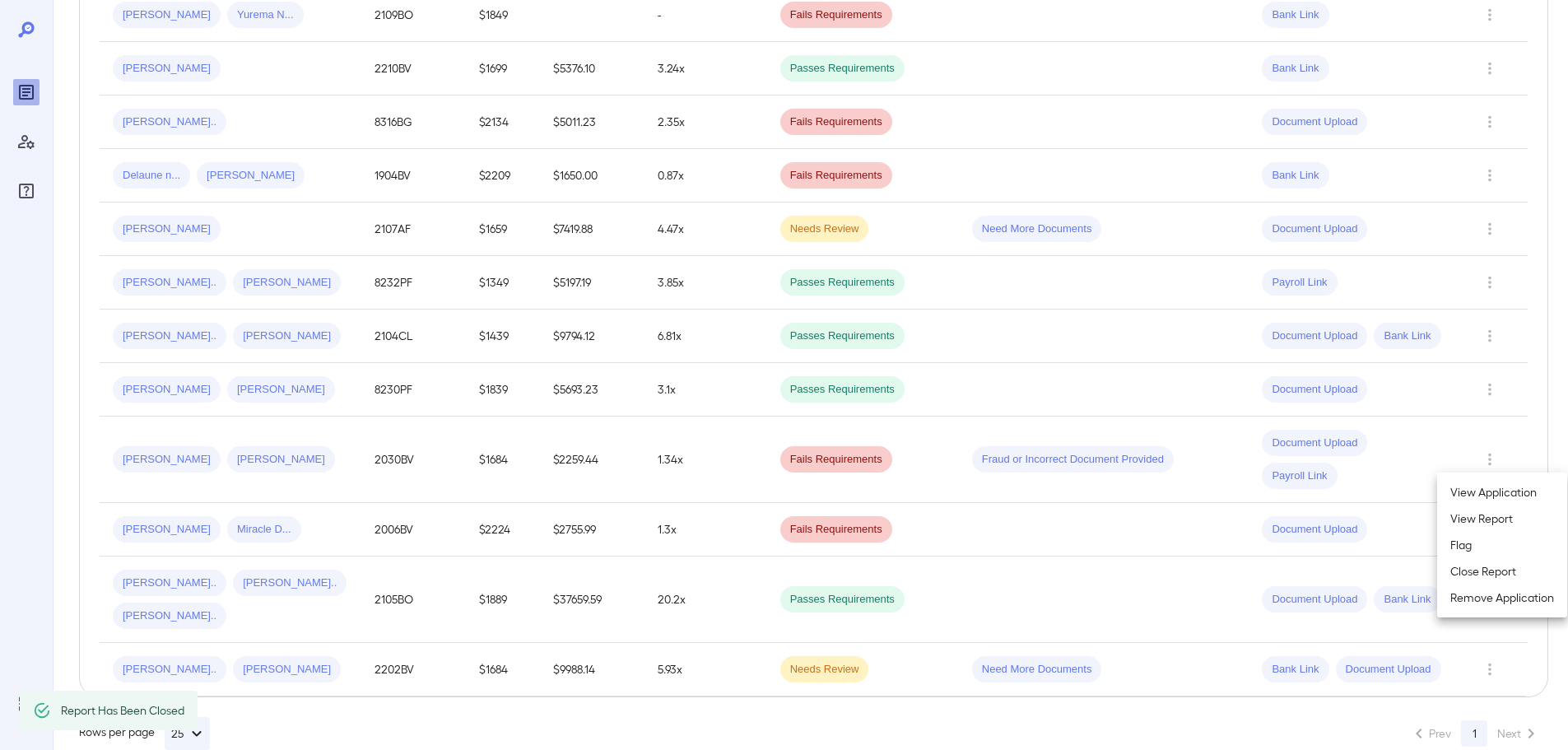
click at [489, 723] on div at bounding box center [784, 375] width 1568 height 750
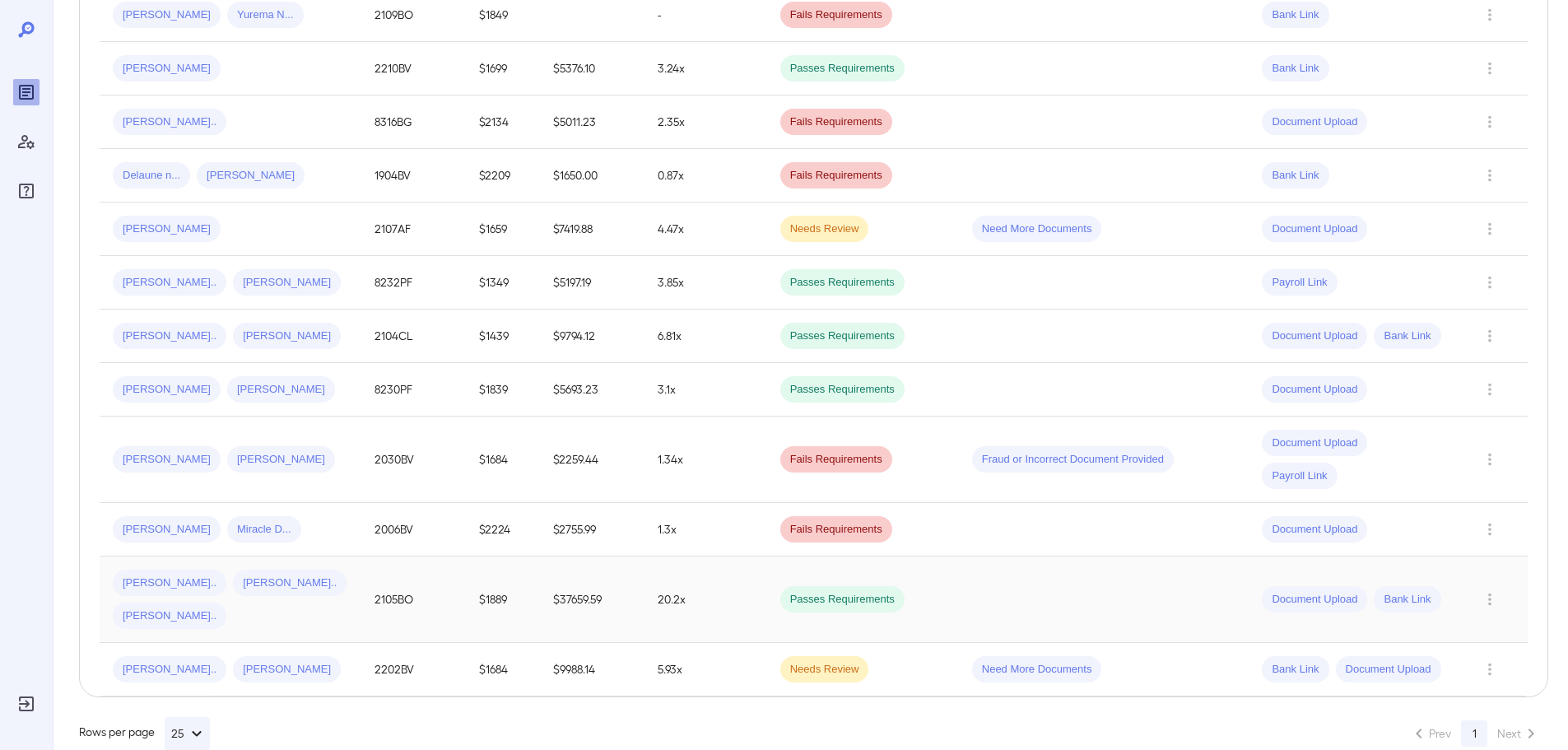
click at [414, 567] on td "2105BO" at bounding box center [413, 599] width 104 height 87
